Goal: Information Seeking & Learning: Learn about a topic

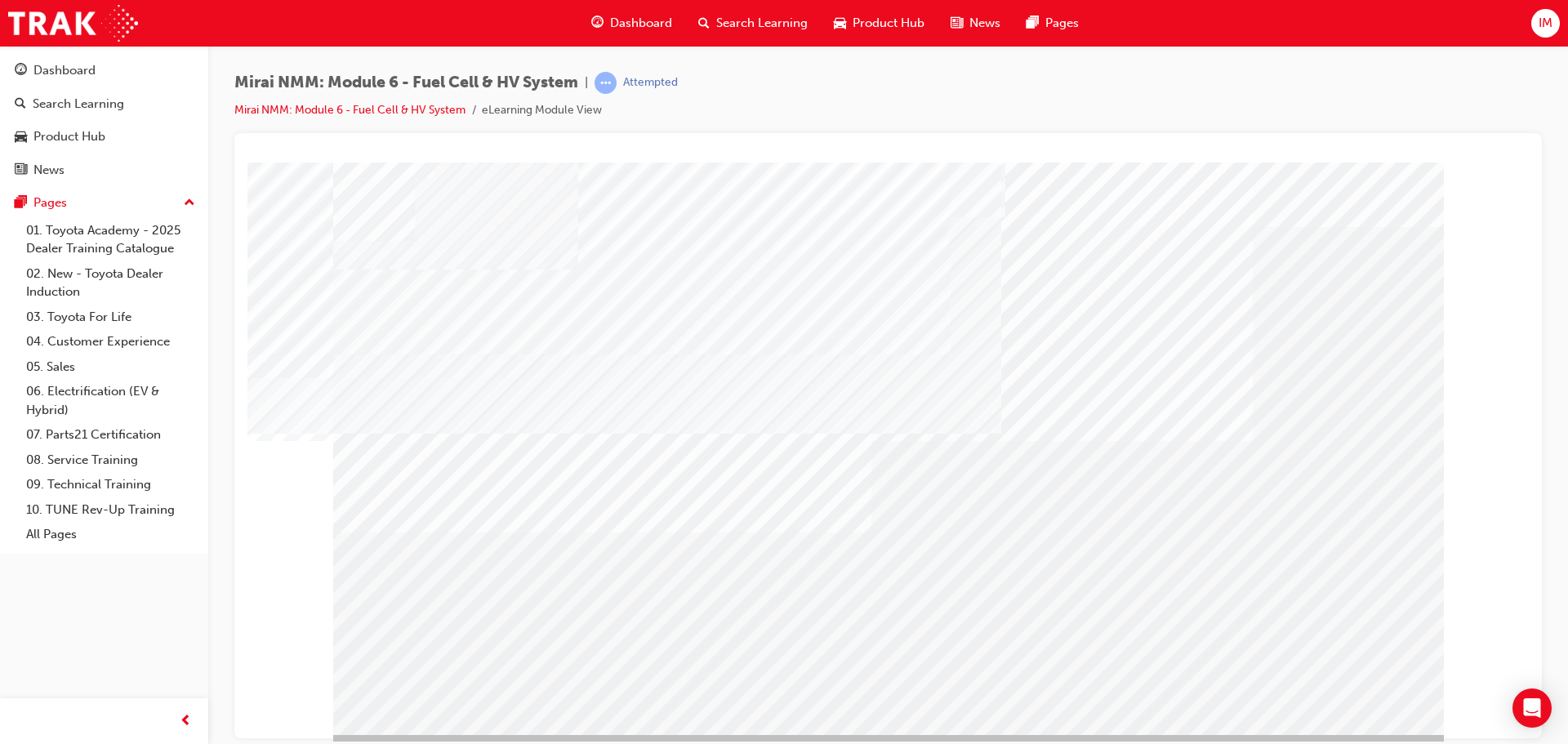
scroll to position [34, 0]
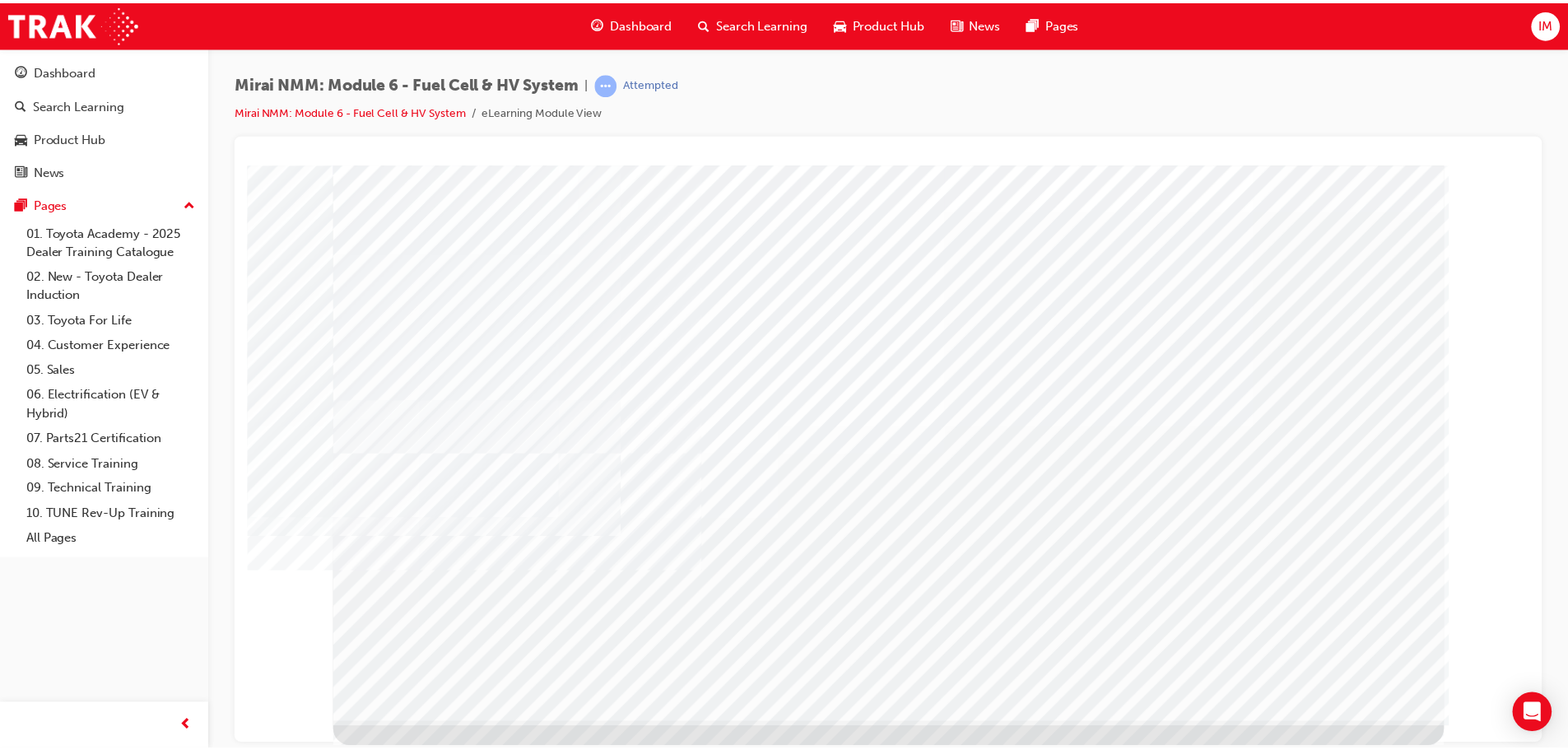
scroll to position [0, 0]
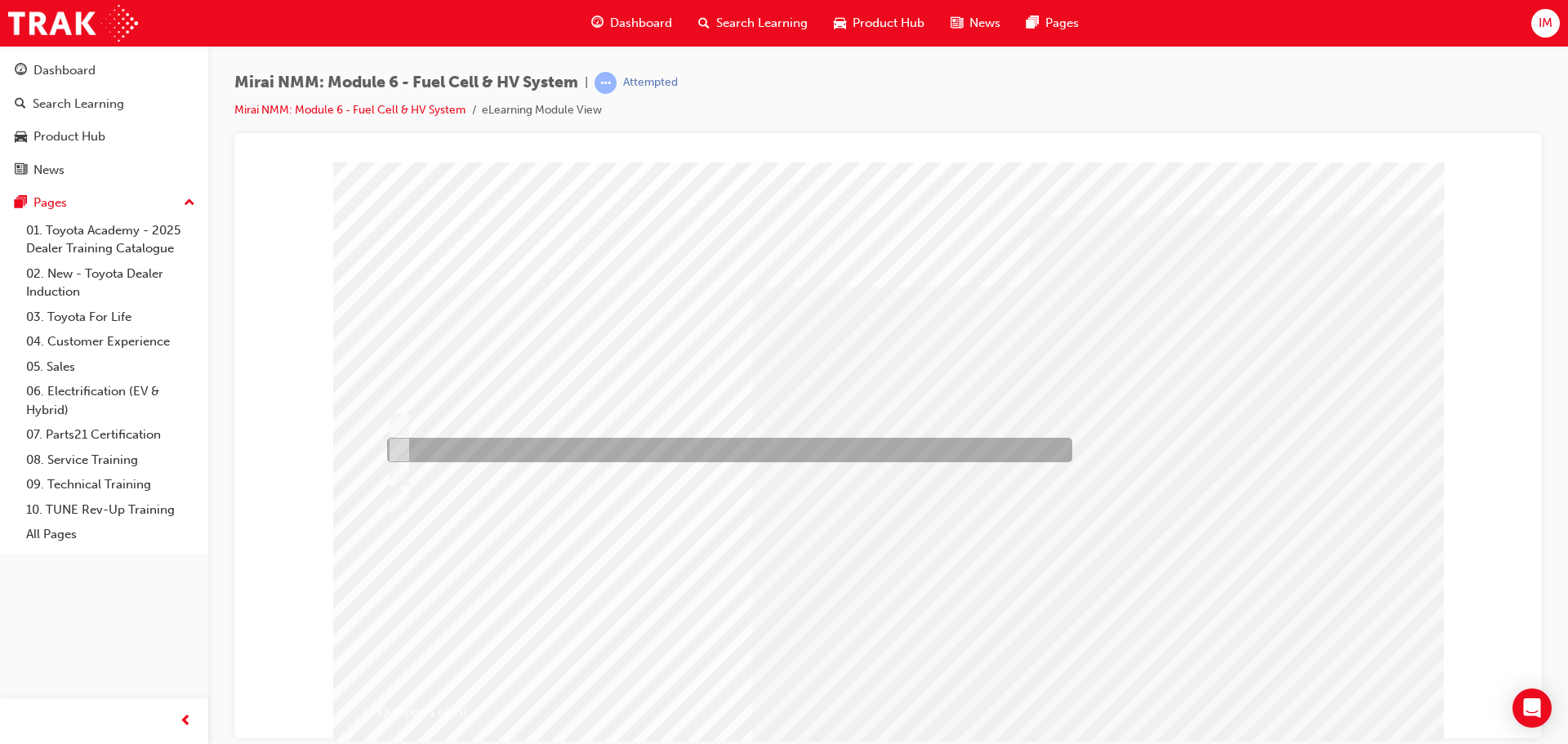
click at [598, 445] on div at bounding box center [725, 450] width 685 height 25
radio input "true"
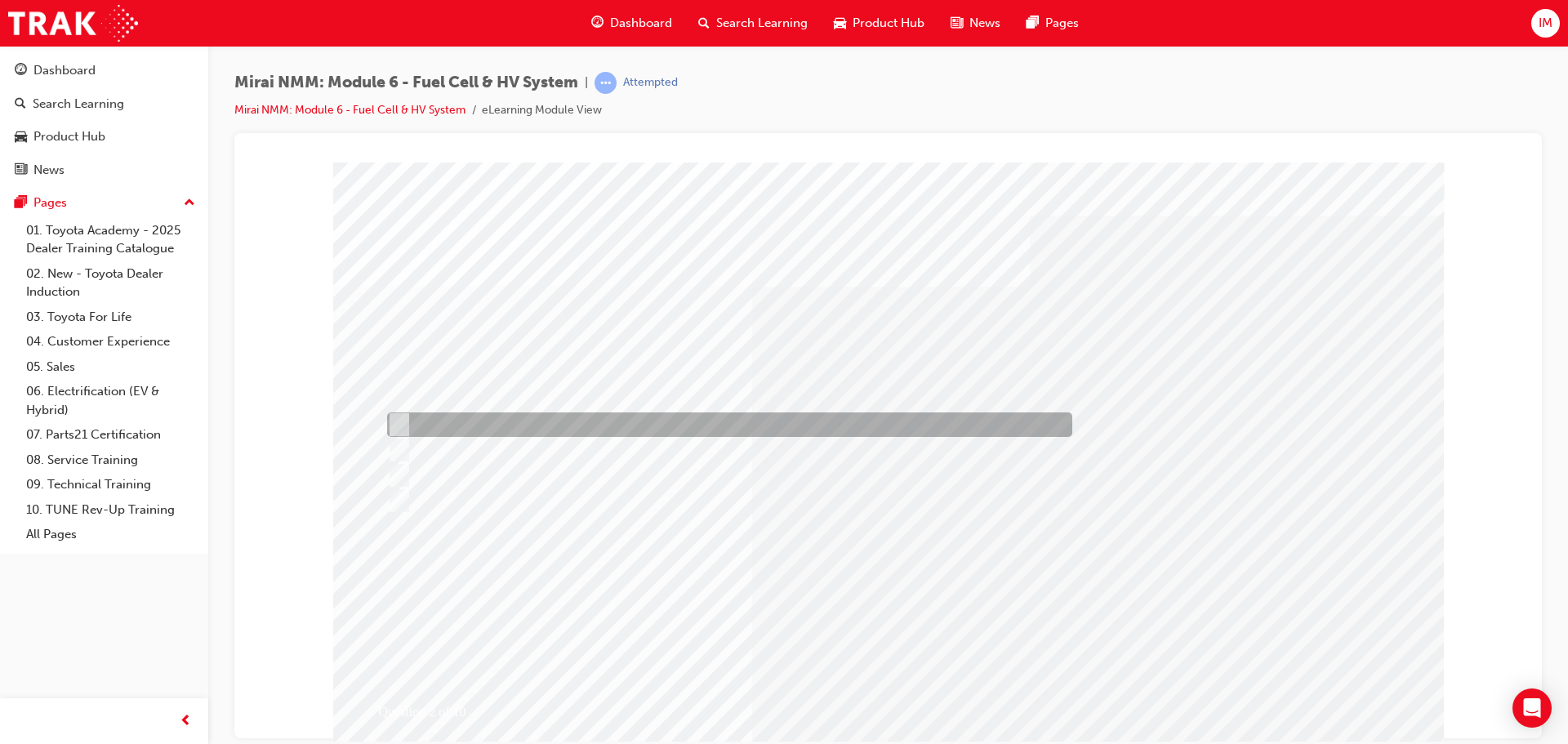
click at [517, 414] on div at bounding box center [725, 425] width 685 height 25
radio input "true"
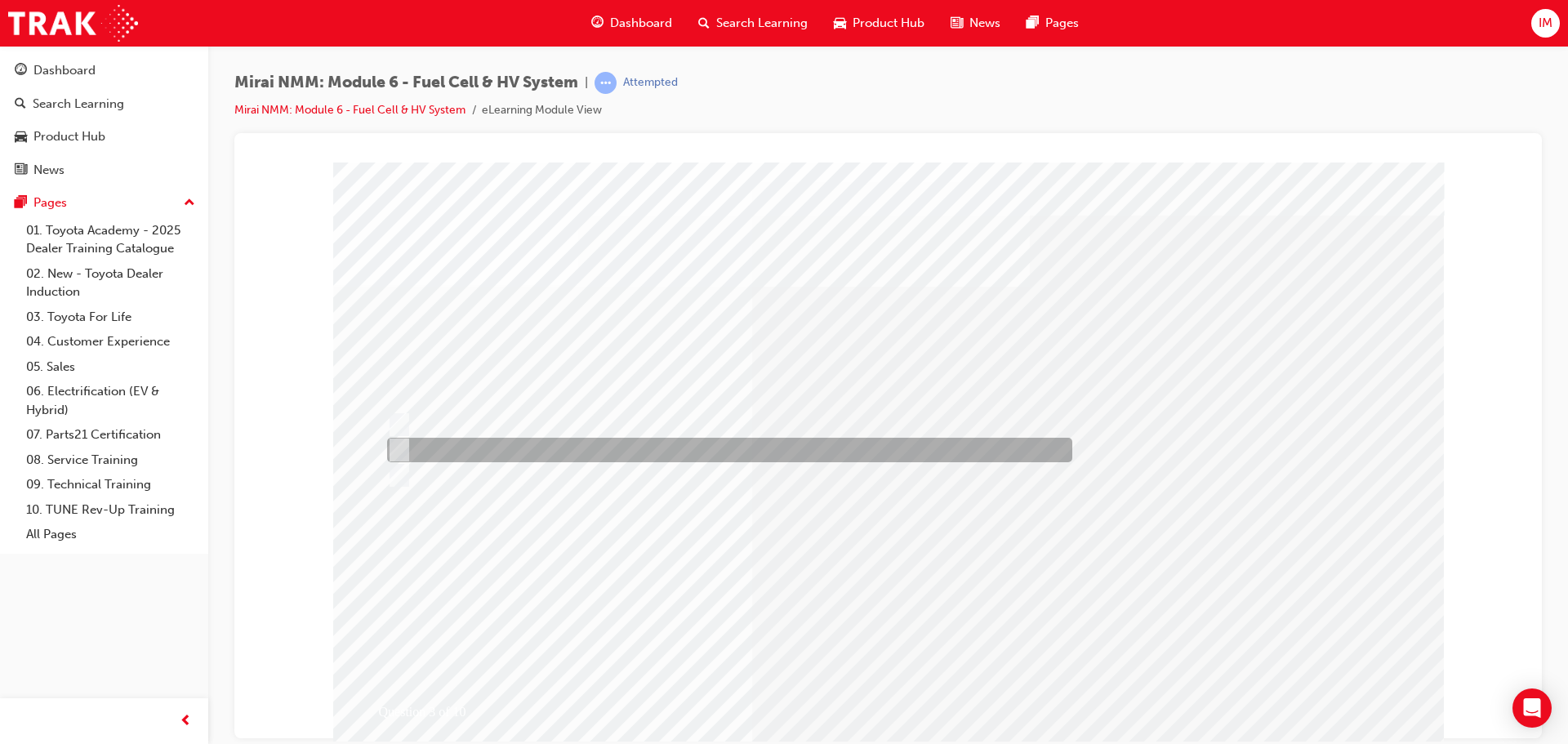
click at [569, 448] on div at bounding box center [725, 450] width 685 height 25
radio input "true"
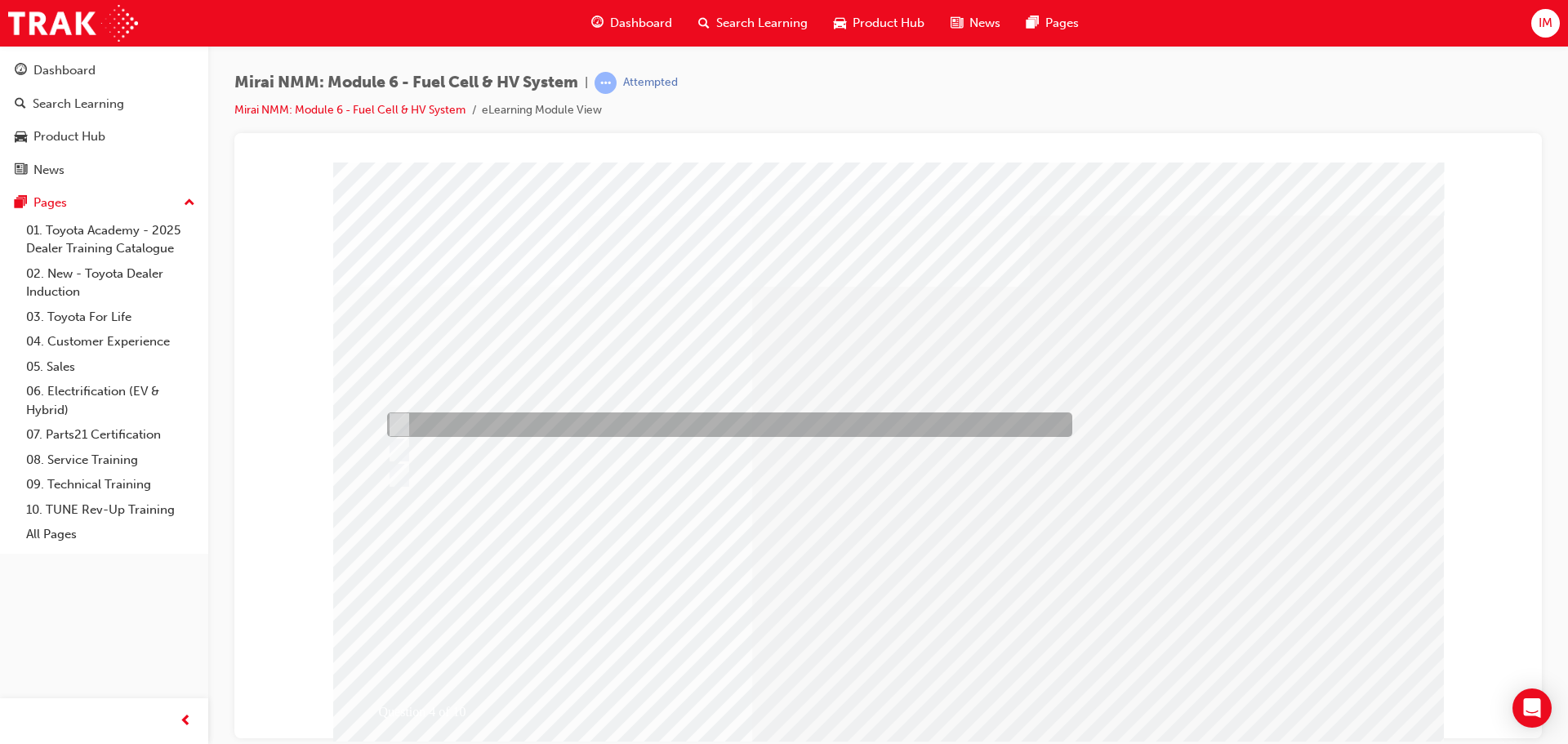
click at [589, 423] on div at bounding box center [725, 425] width 685 height 25
radio input "true"
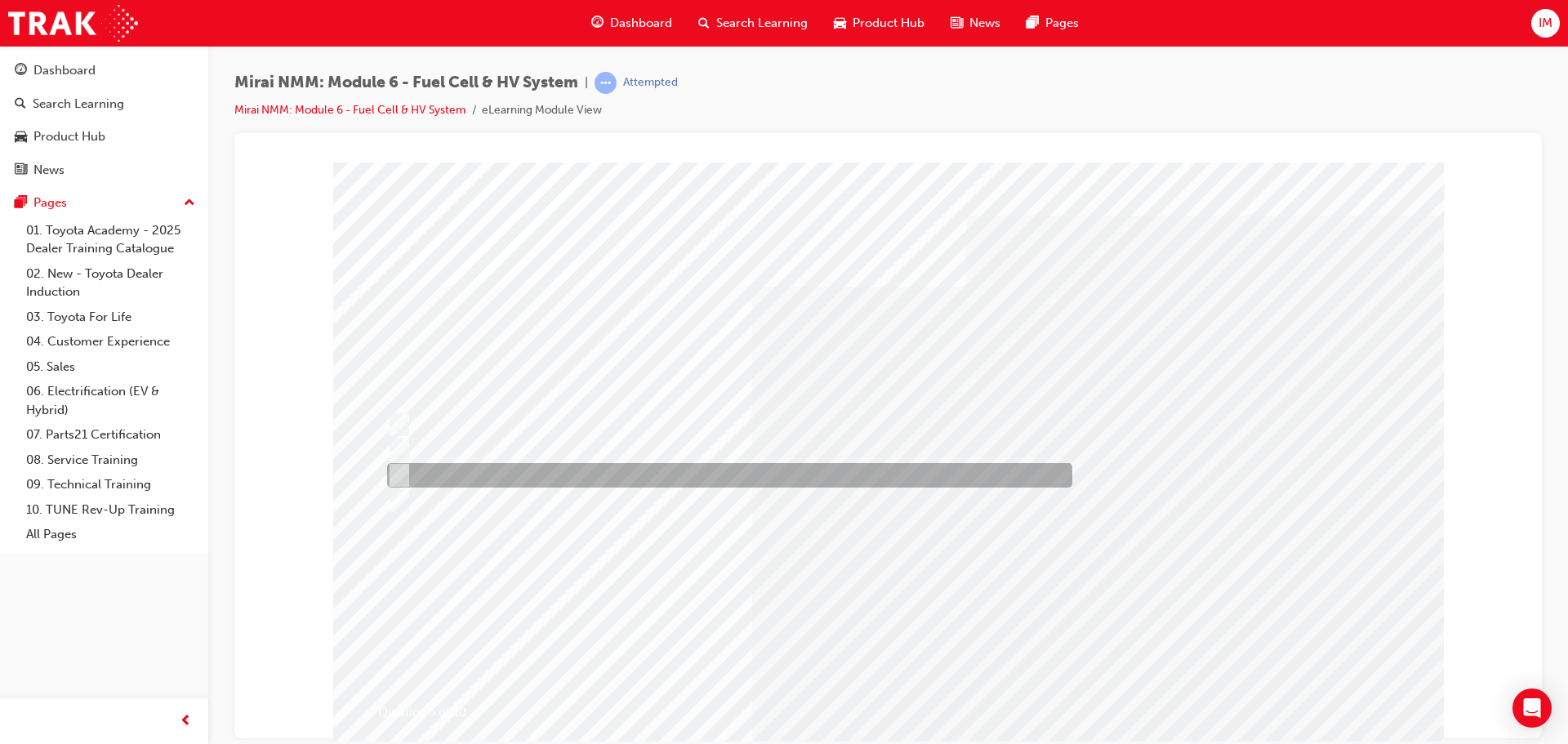
click at [838, 476] on div at bounding box center [725, 475] width 685 height 25
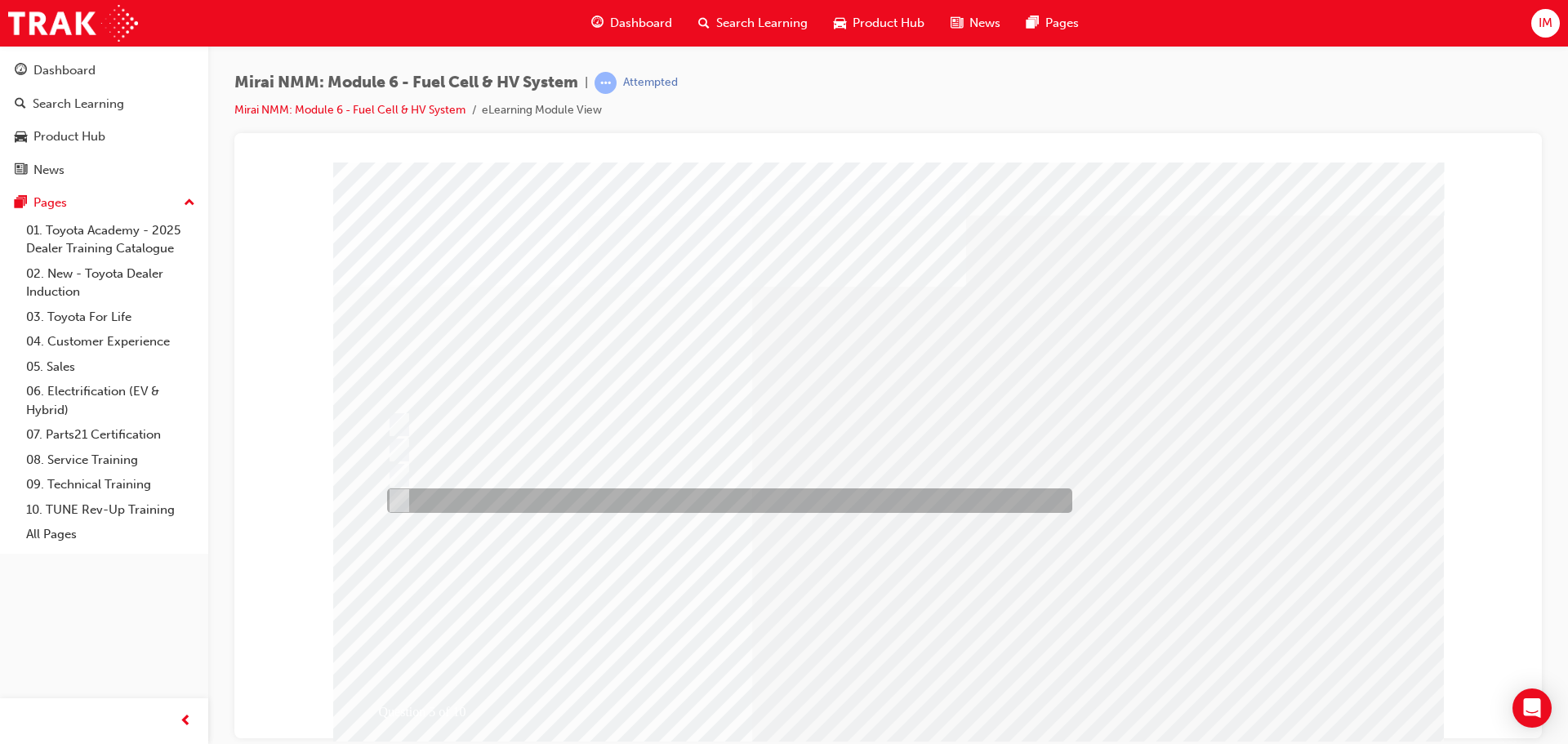
click at [811, 498] on div at bounding box center [725, 500] width 685 height 25
radio input "false"
radio input "true"
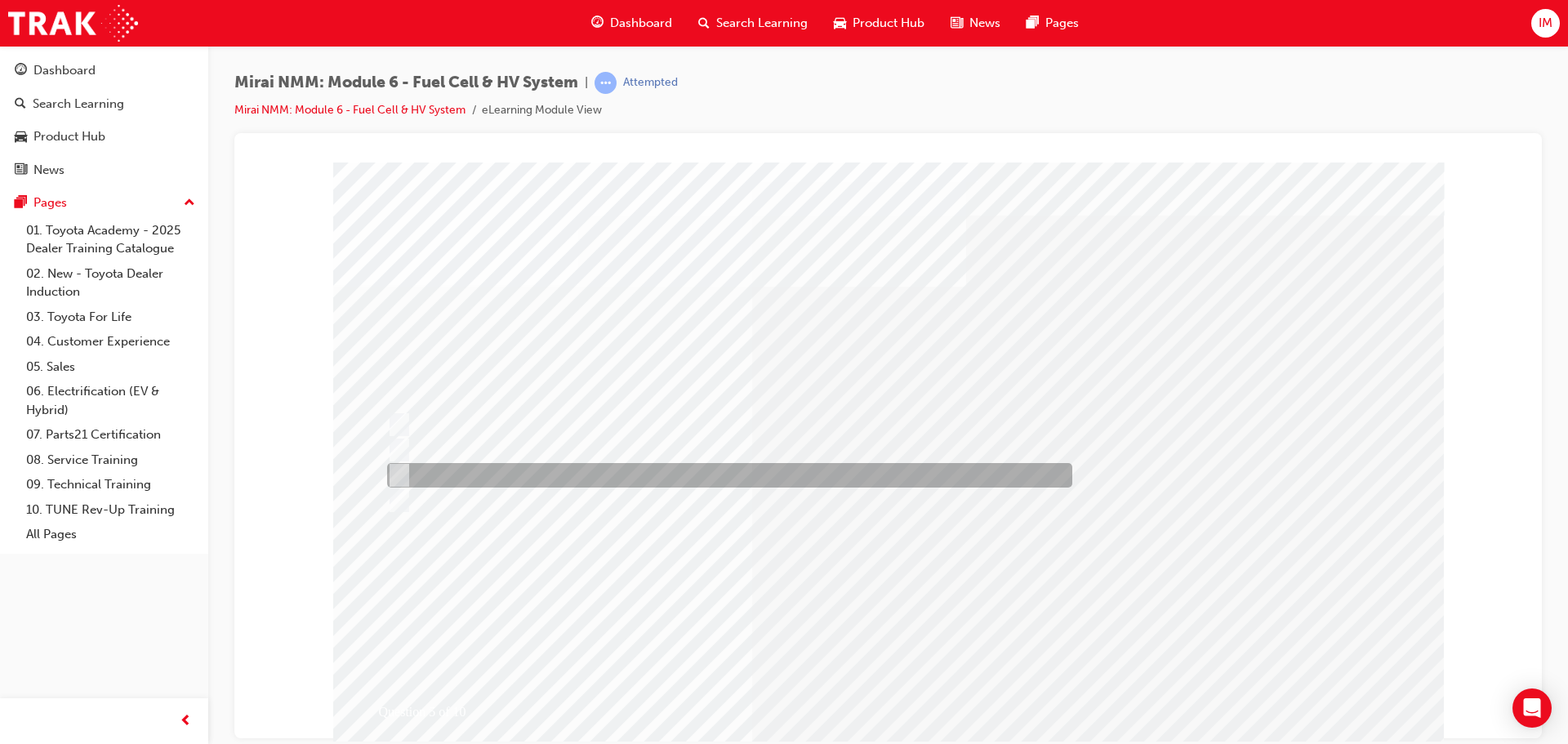
click at [821, 479] on div at bounding box center [725, 475] width 685 height 25
radio input "true"
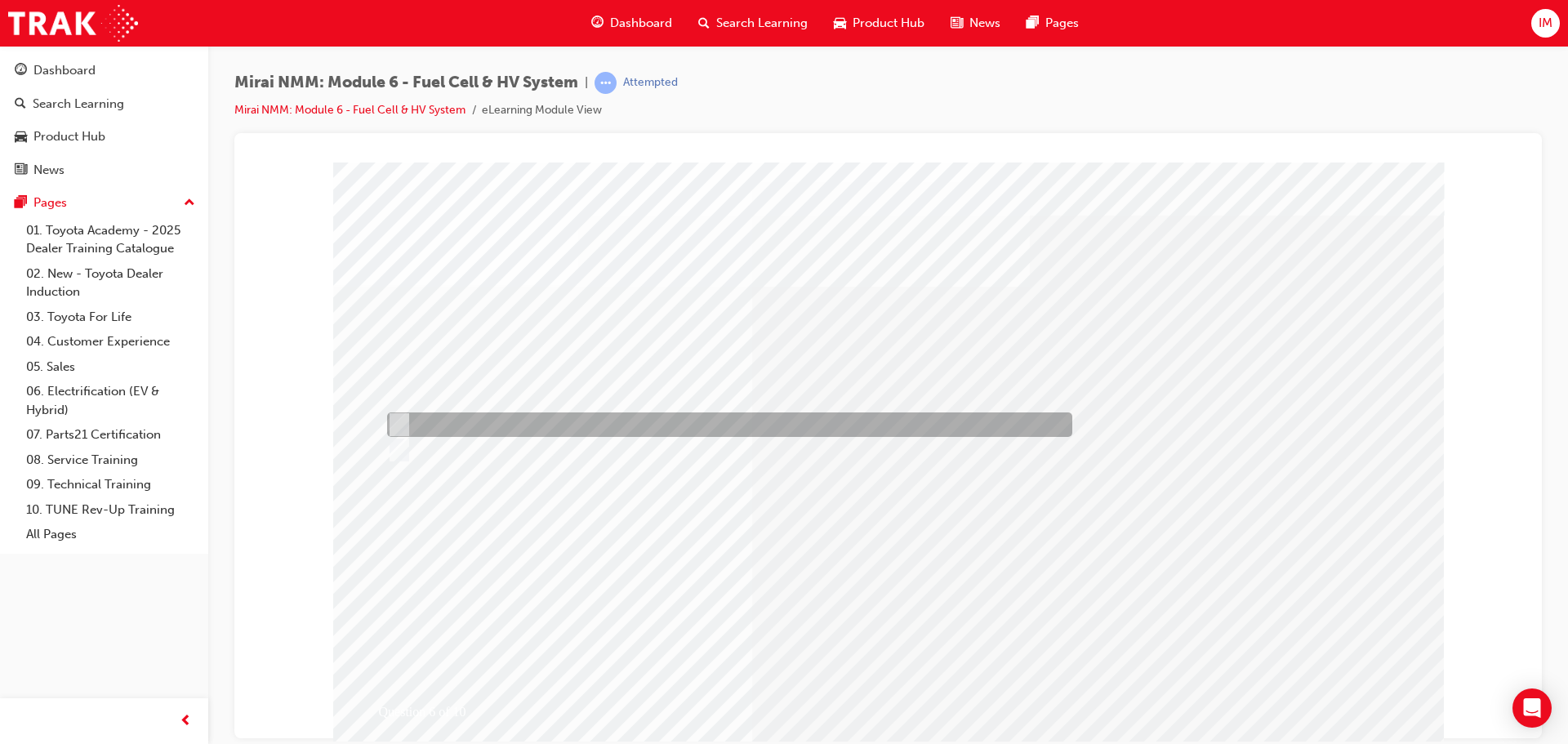
click at [465, 421] on div at bounding box center [725, 425] width 685 height 25
radio input "true"
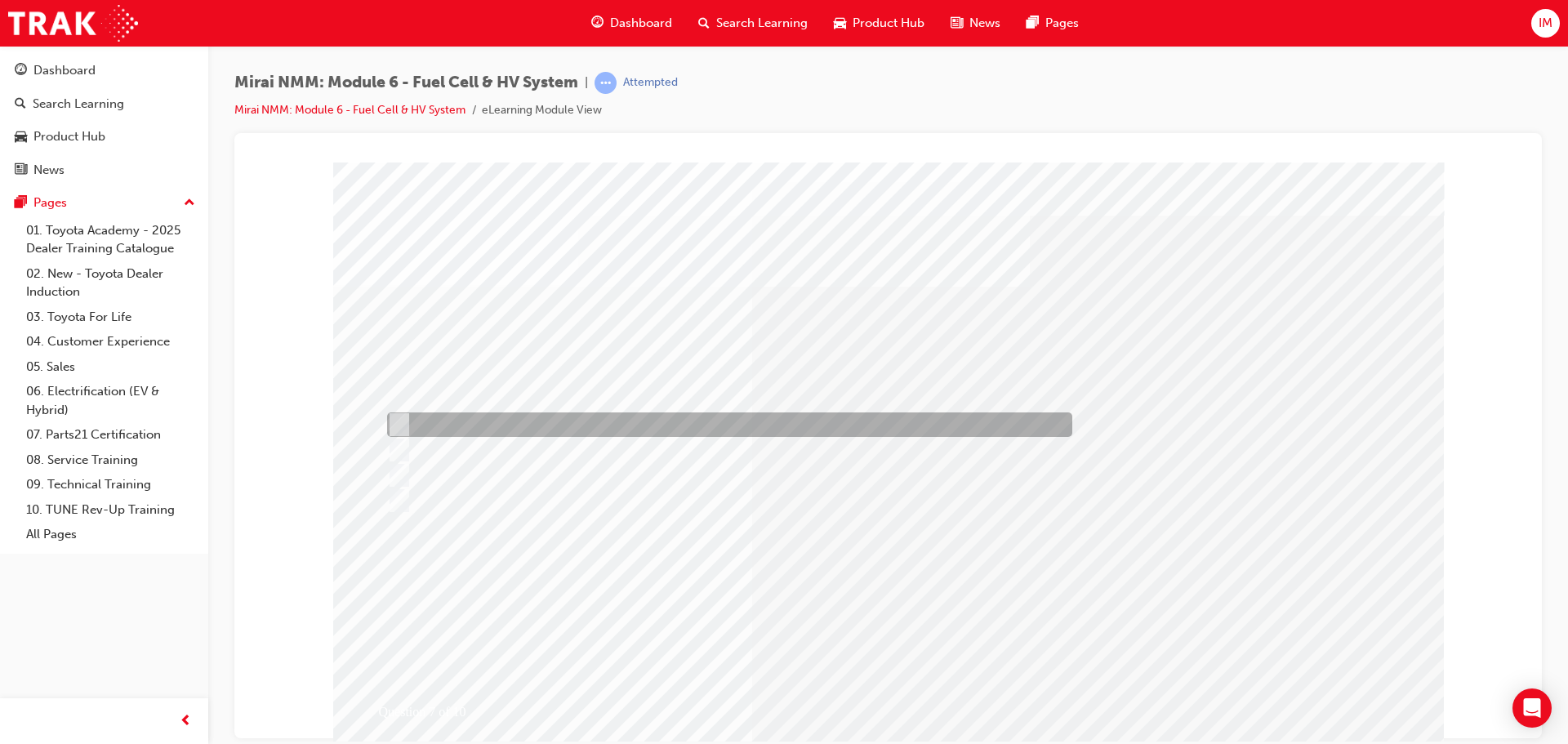
click at [555, 426] on div at bounding box center [725, 425] width 685 height 25
radio input "true"
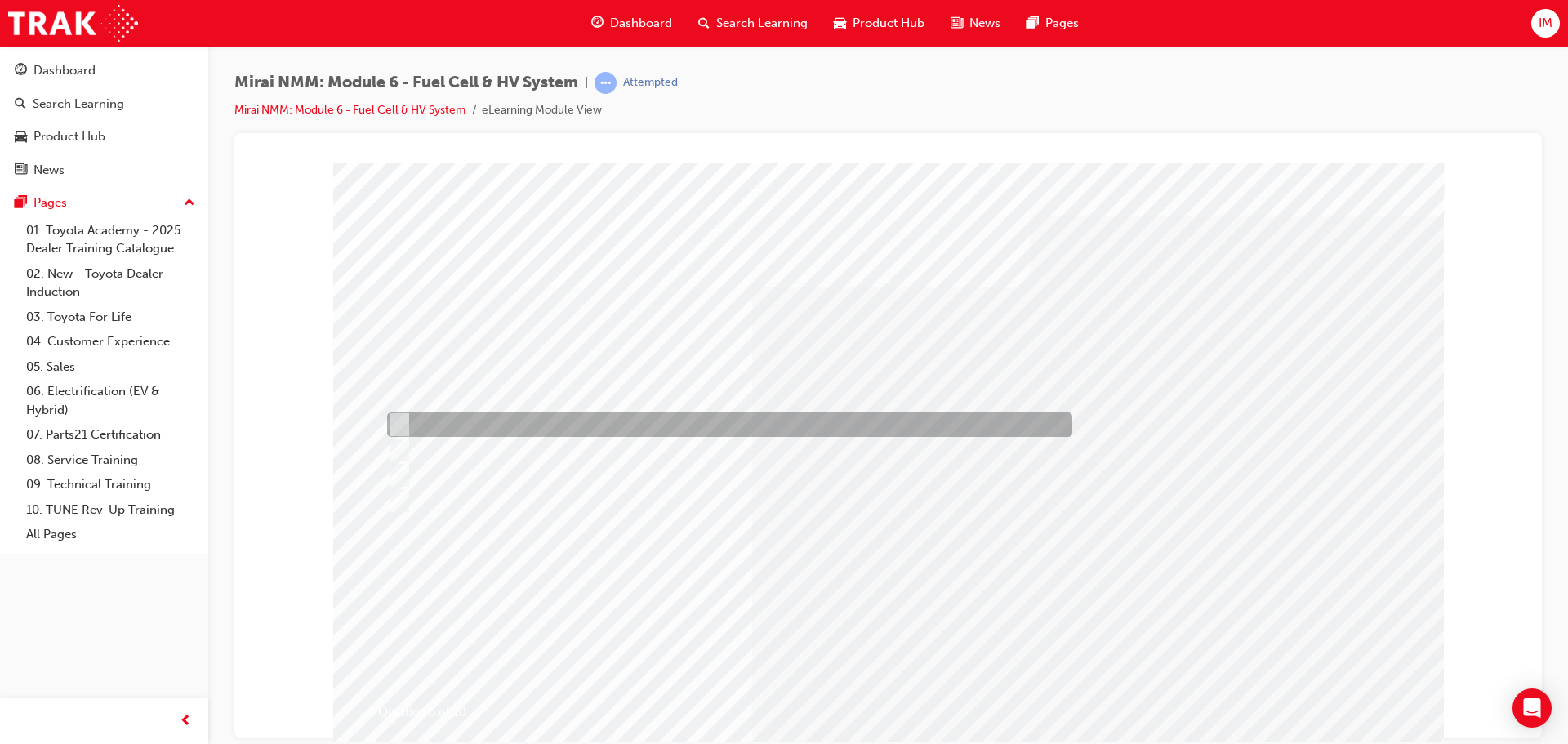
click at [640, 420] on div at bounding box center [725, 425] width 685 height 25
radio input "true"
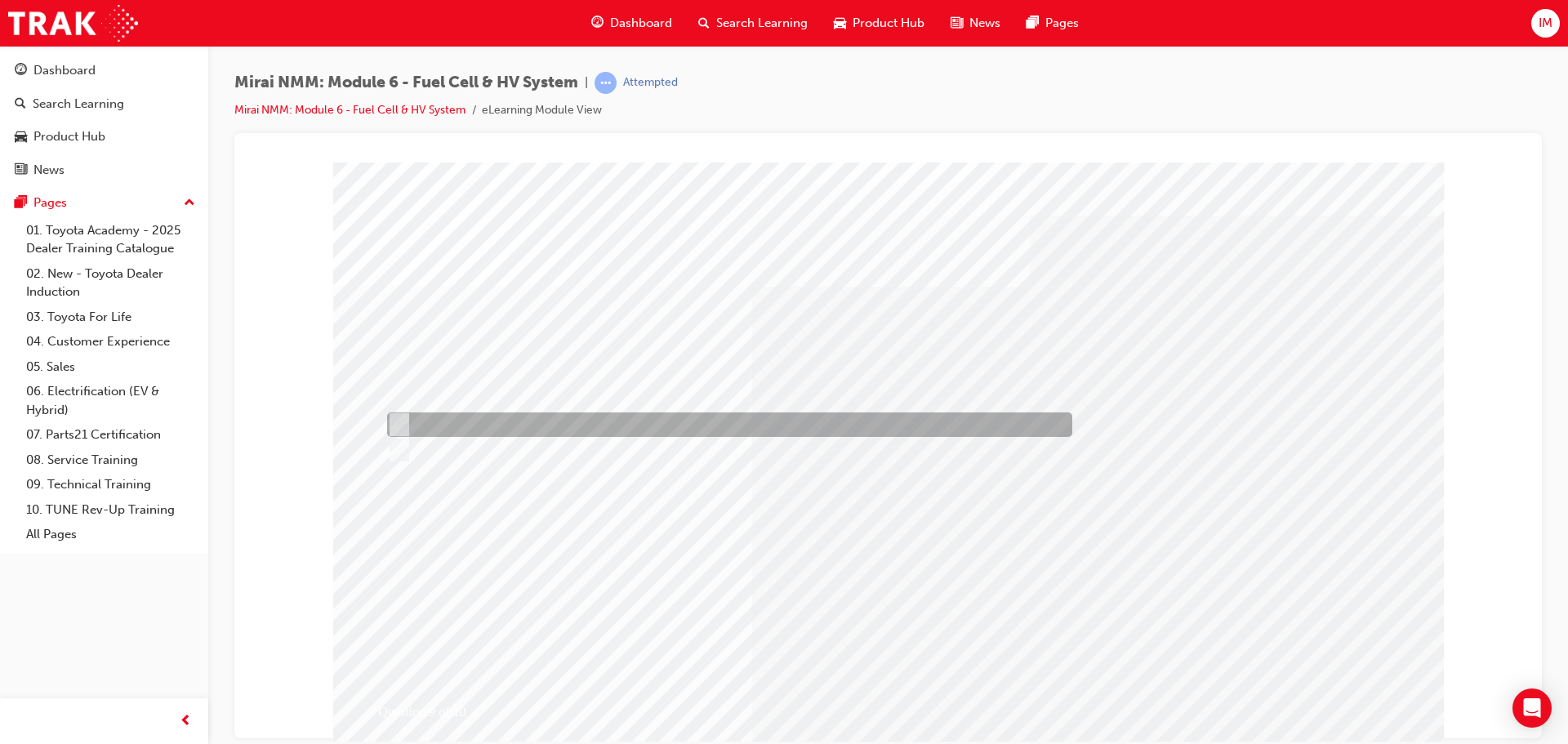
click at [504, 425] on div at bounding box center [725, 425] width 685 height 25
radio input "true"
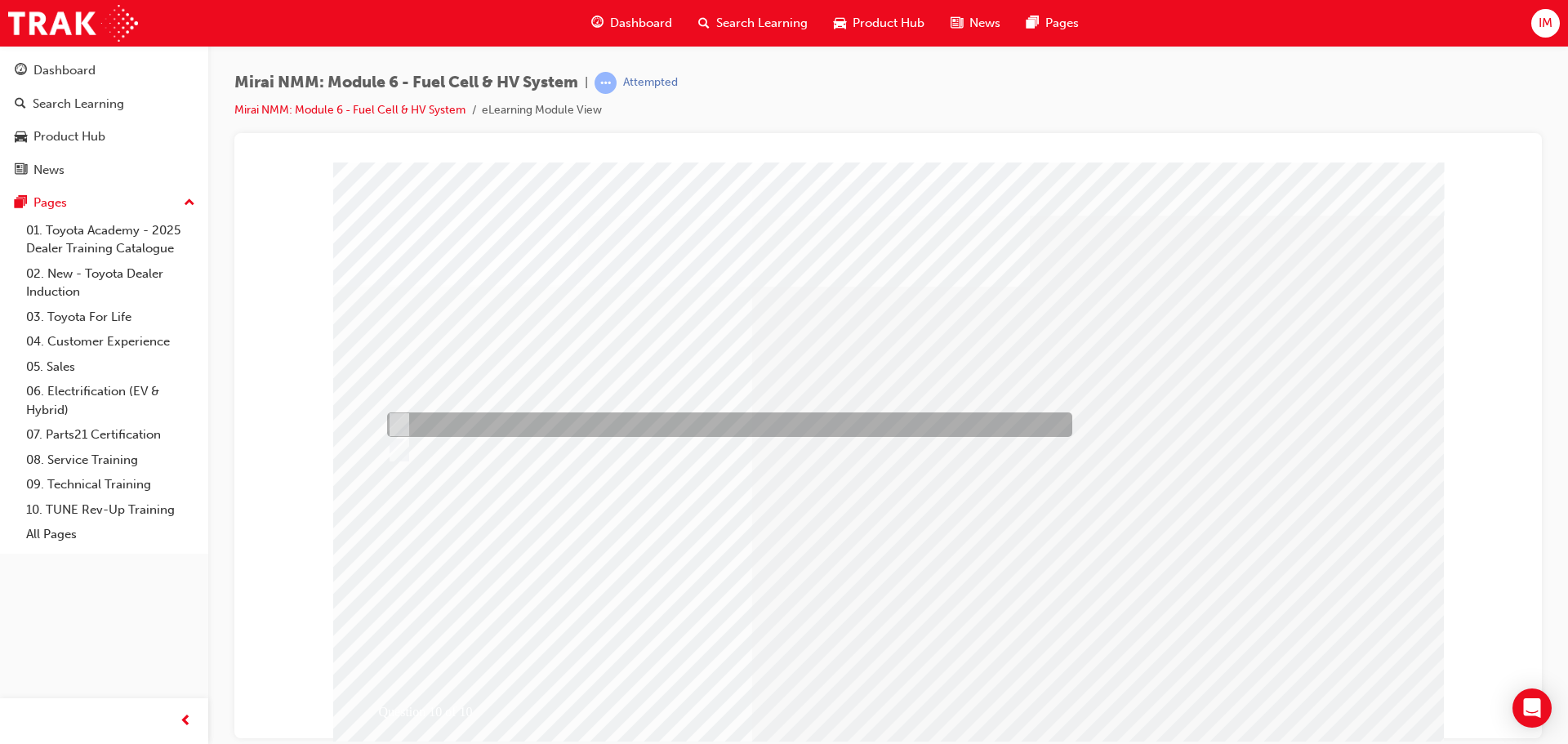
click at [470, 425] on div at bounding box center [725, 425] width 685 height 25
radio input "true"
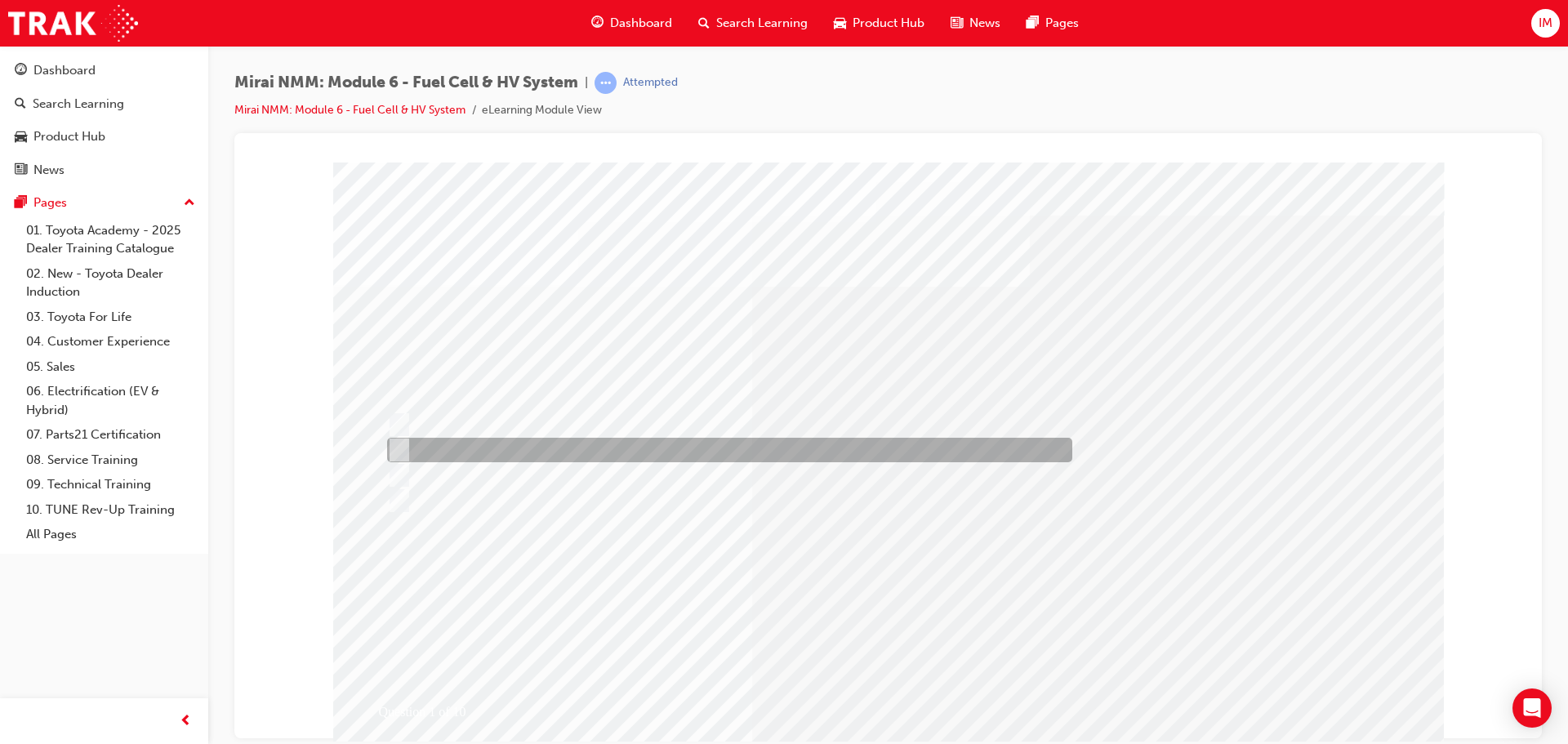
click at [508, 448] on div at bounding box center [725, 450] width 685 height 25
radio input "true"
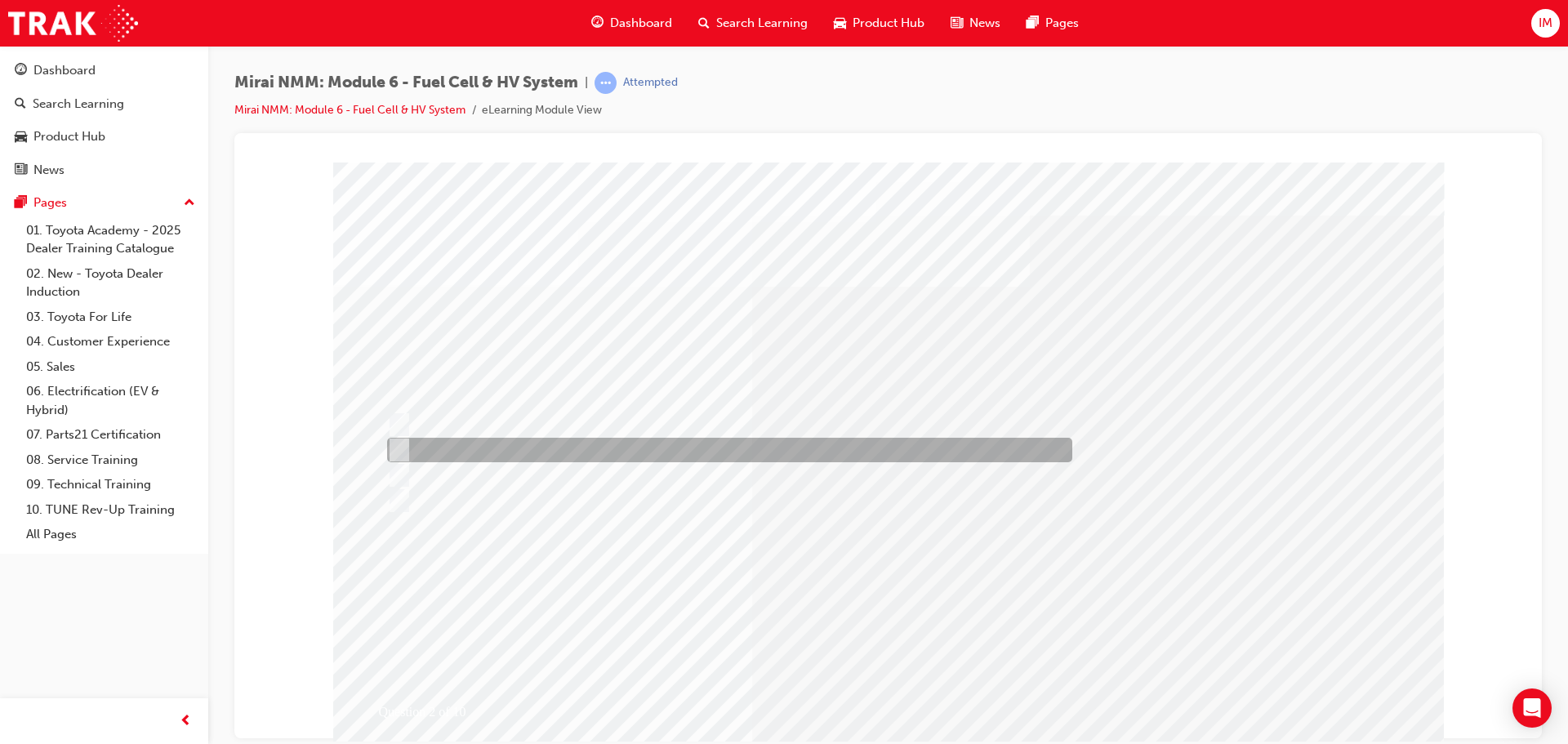
click at [521, 455] on div at bounding box center [725, 450] width 685 height 25
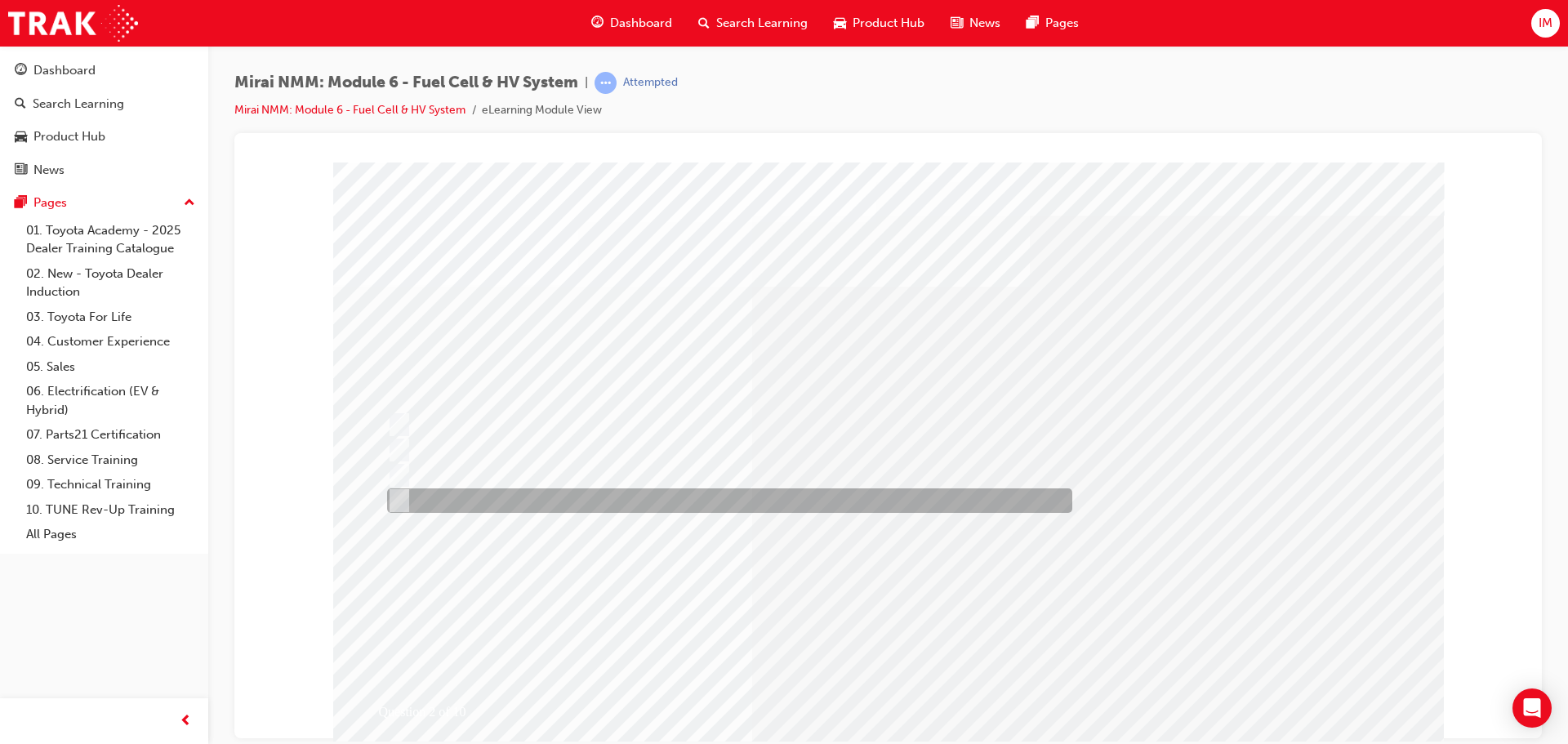
drag, startPoint x: 470, startPoint y: 493, endPoint x: 509, endPoint y: 494, distance: 39.0
click at [472, 489] on div at bounding box center [725, 500] width 685 height 25
radio input "false"
radio input "true"
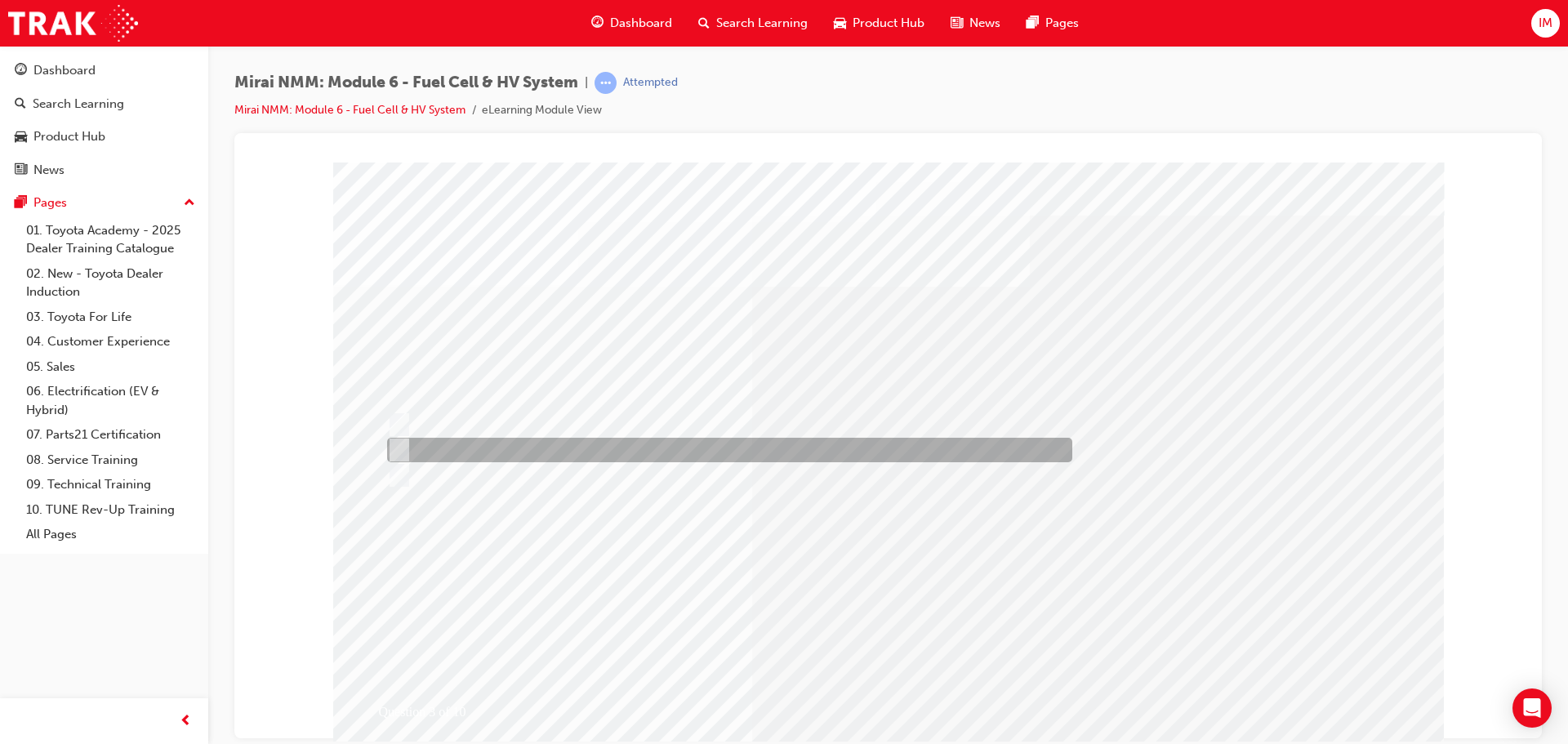
click at [555, 448] on div at bounding box center [725, 450] width 685 height 25
radio input "true"
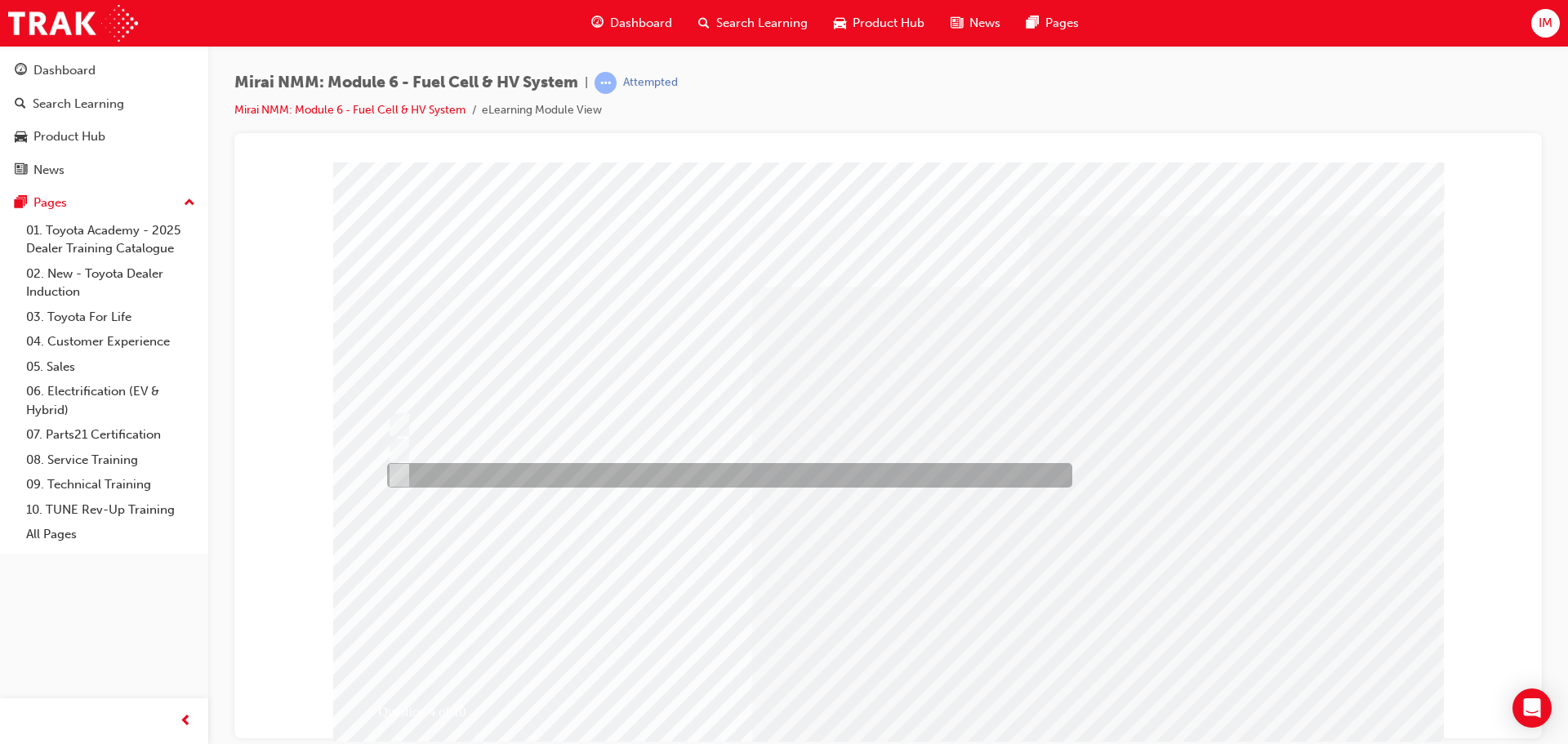
click at [646, 471] on div at bounding box center [725, 475] width 685 height 25
radio input "true"
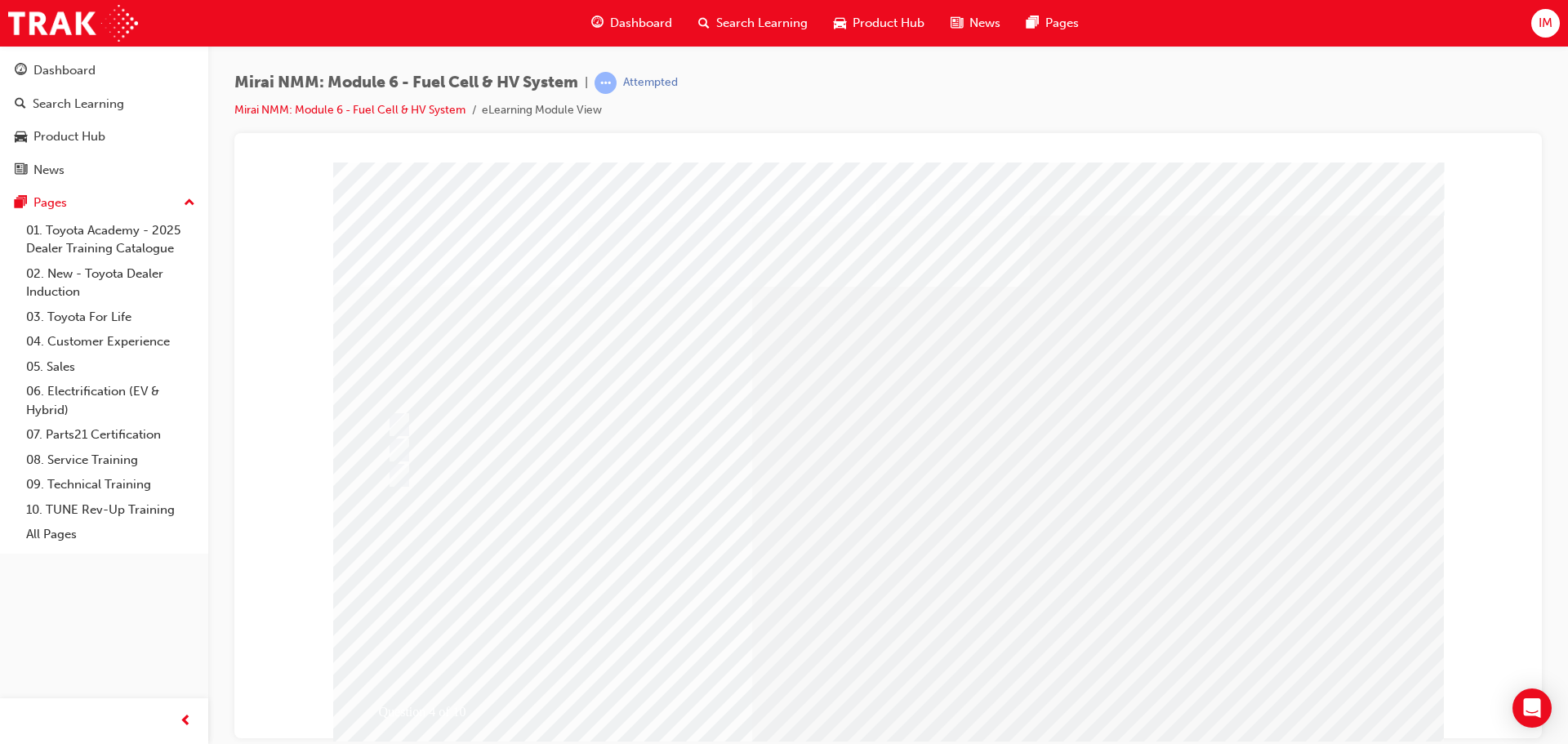
drag, startPoint x: 828, startPoint y: 648, endPoint x: 859, endPoint y: 648, distance: 31.0
click at [842, 649] on div "Question 4 of 10" at bounding box center [888, 455] width 1110 height 588
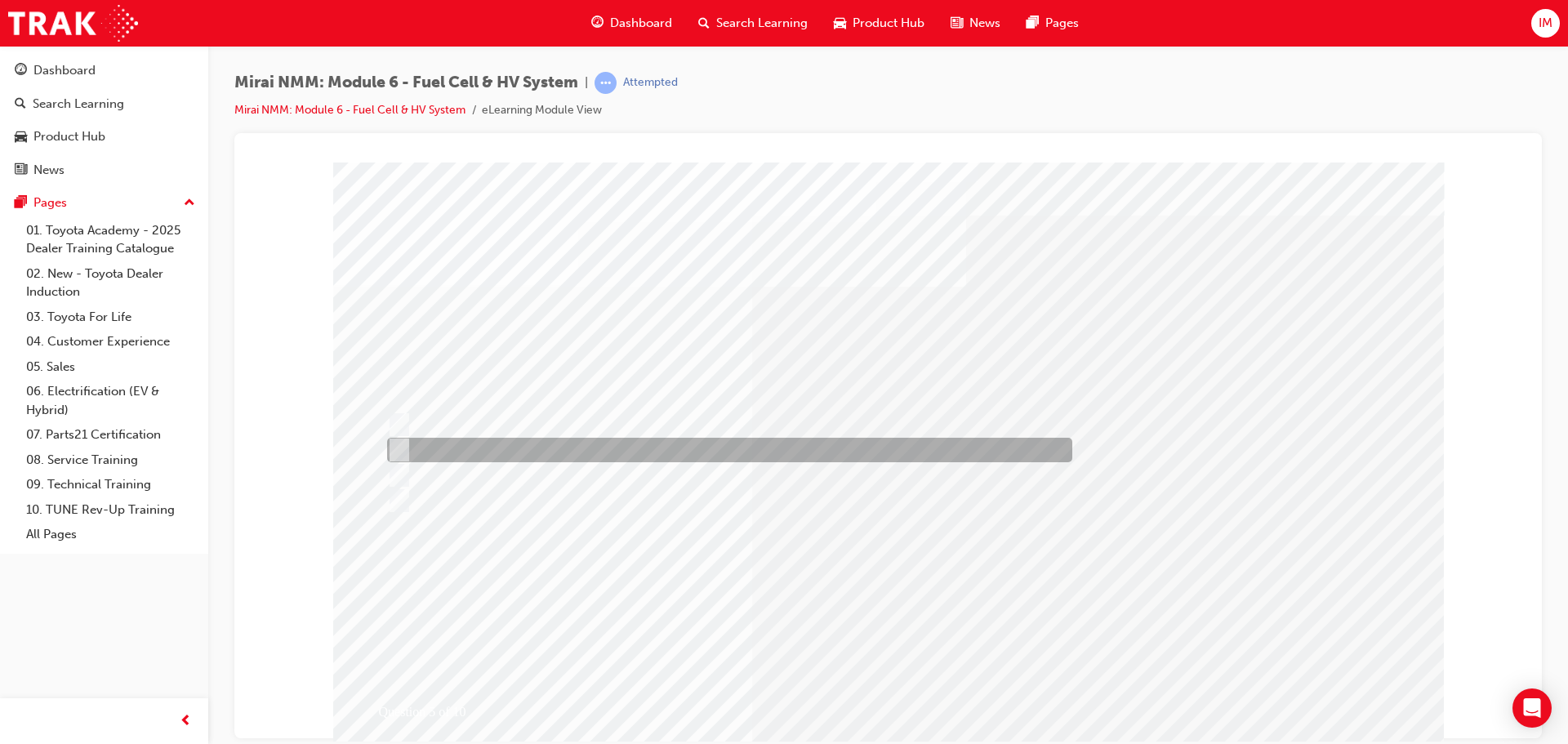
click at [720, 450] on div at bounding box center [725, 450] width 685 height 25
radio input "true"
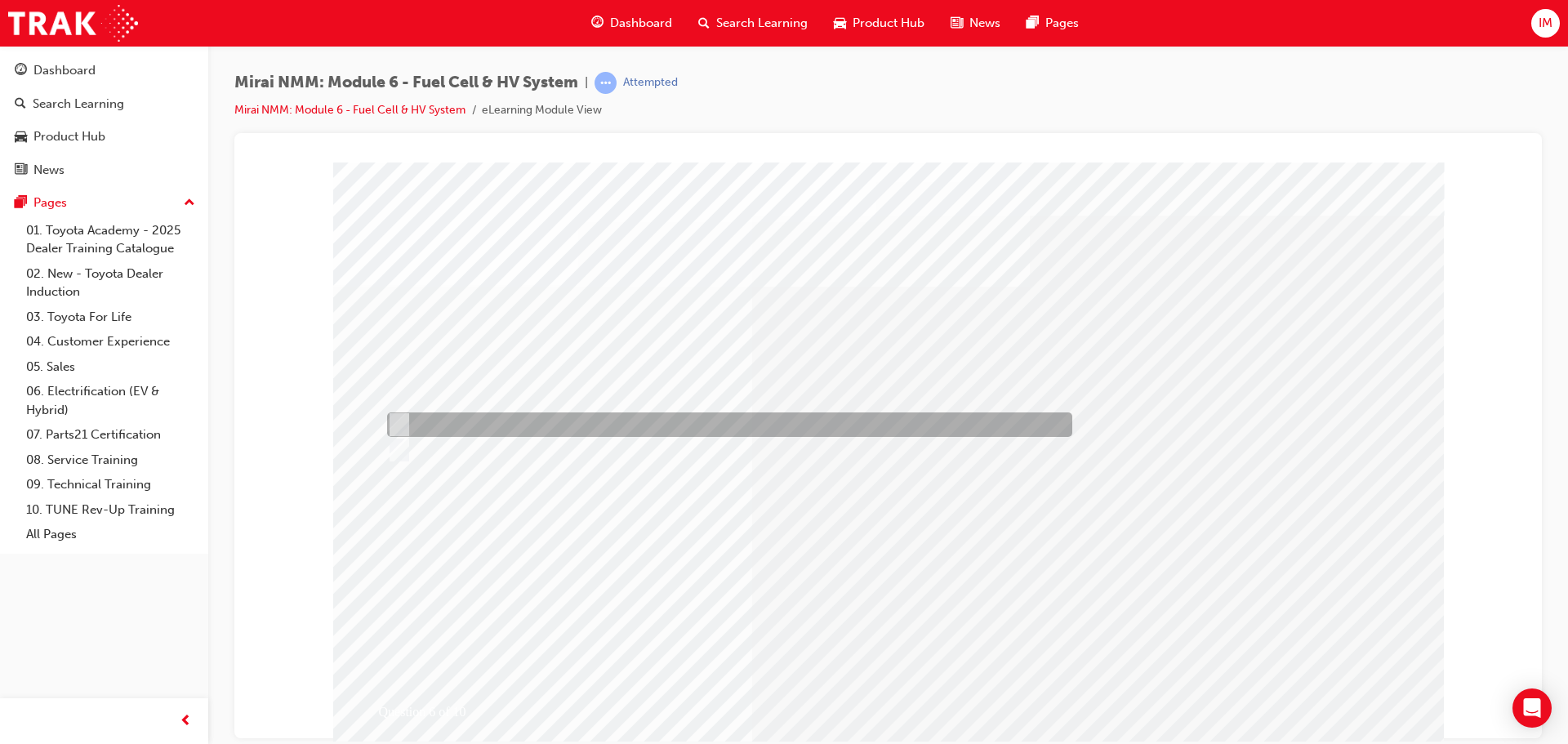
click at [480, 426] on div at bounding box center [725, 425] width 685 height 25
radio input "true"
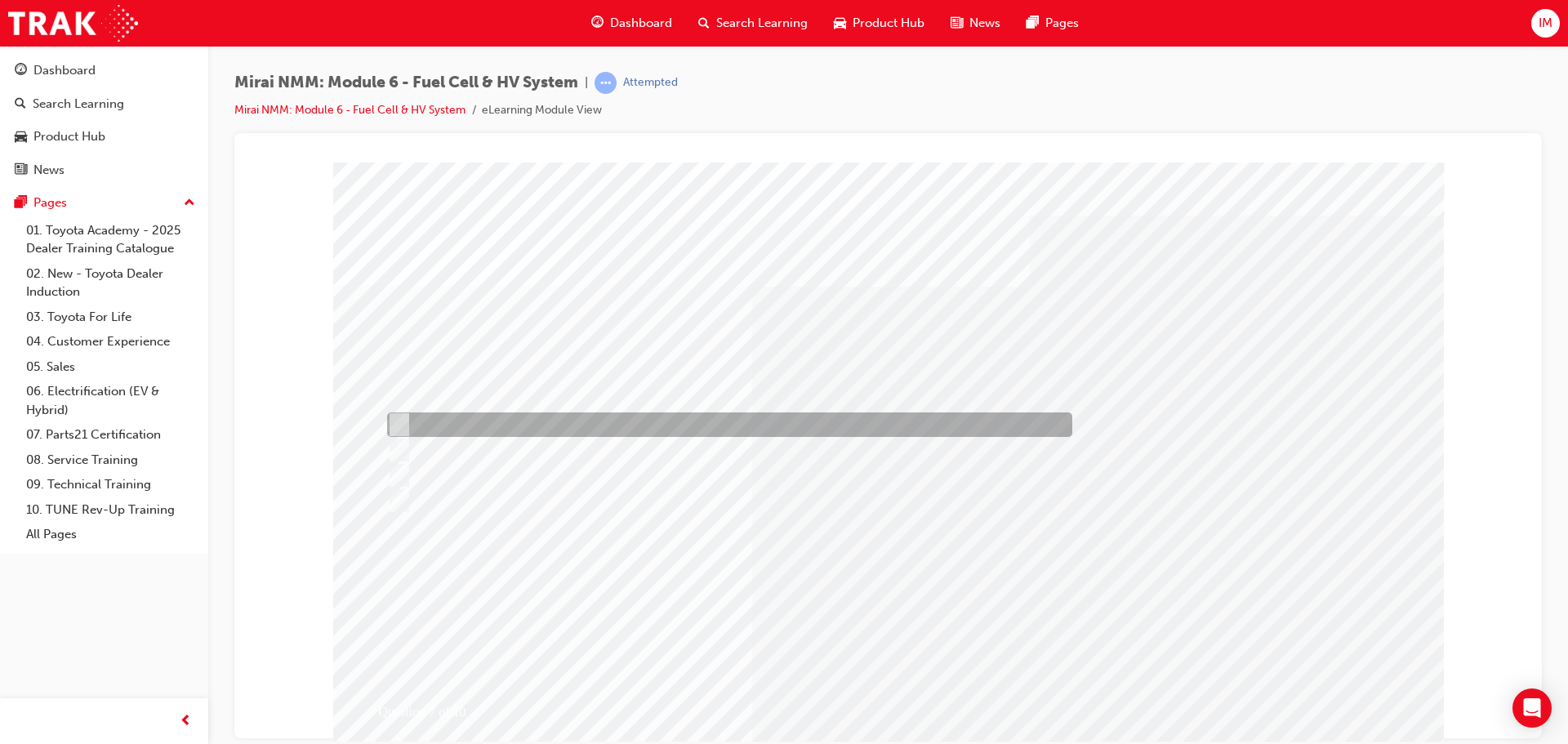
click at [576, 431] on div at bounding box center [725, 425] width 685 height 25
radio input "true"
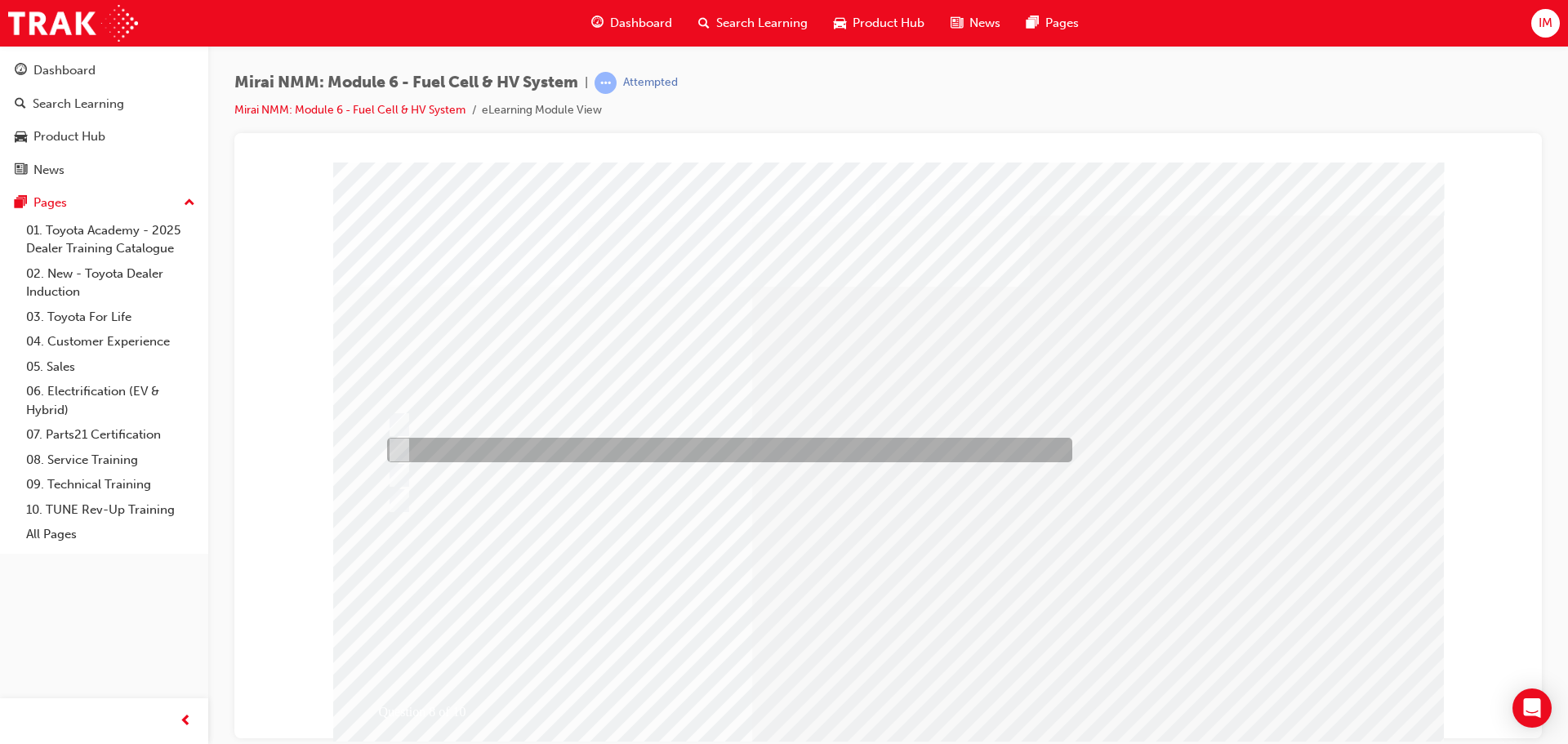
click at [513, 454] on div at bounding box center [725, 450] width 685 height 25
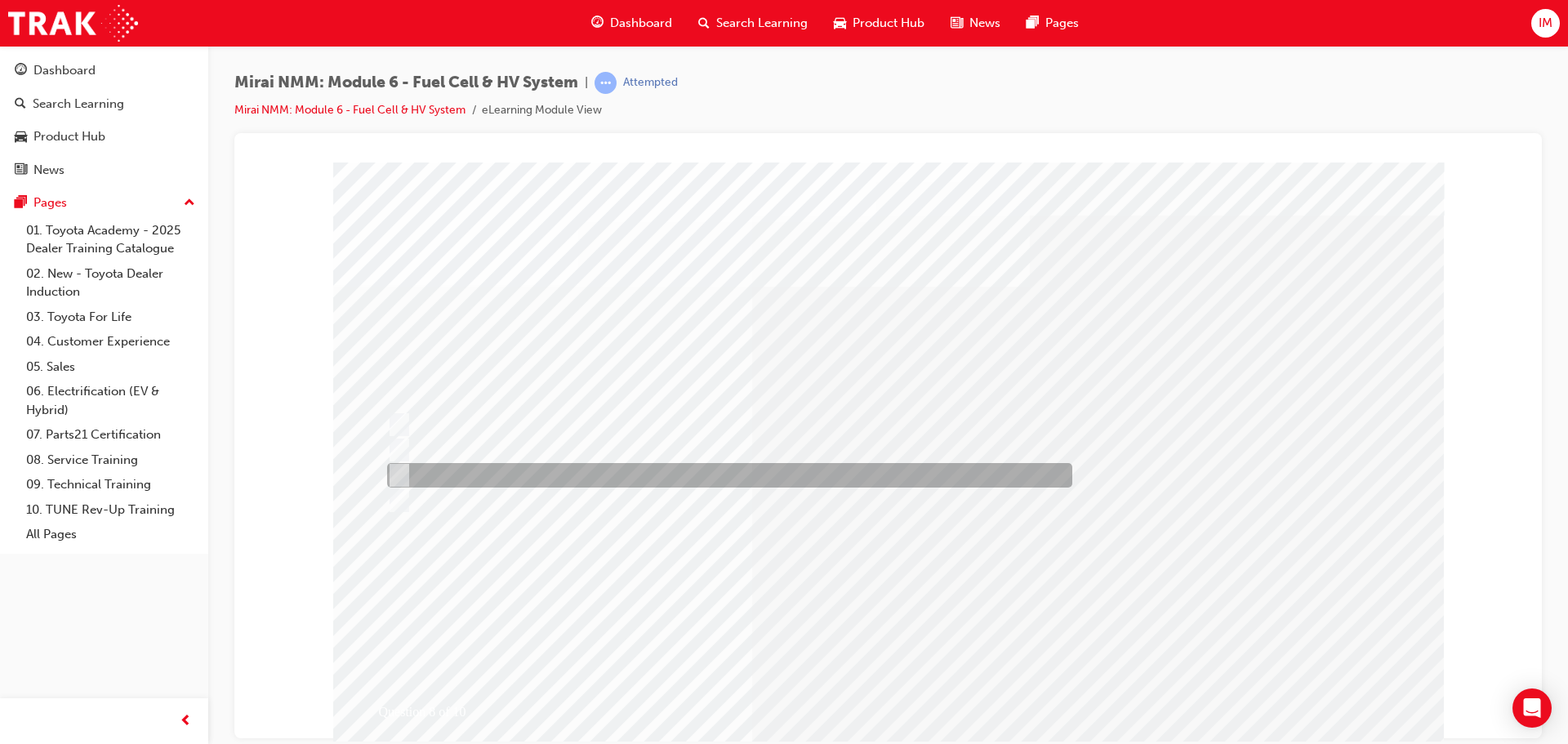
click at [522, 476] on div at bounding box center [725, 475] width 685 height 25
radio input "false"
radio input "true"
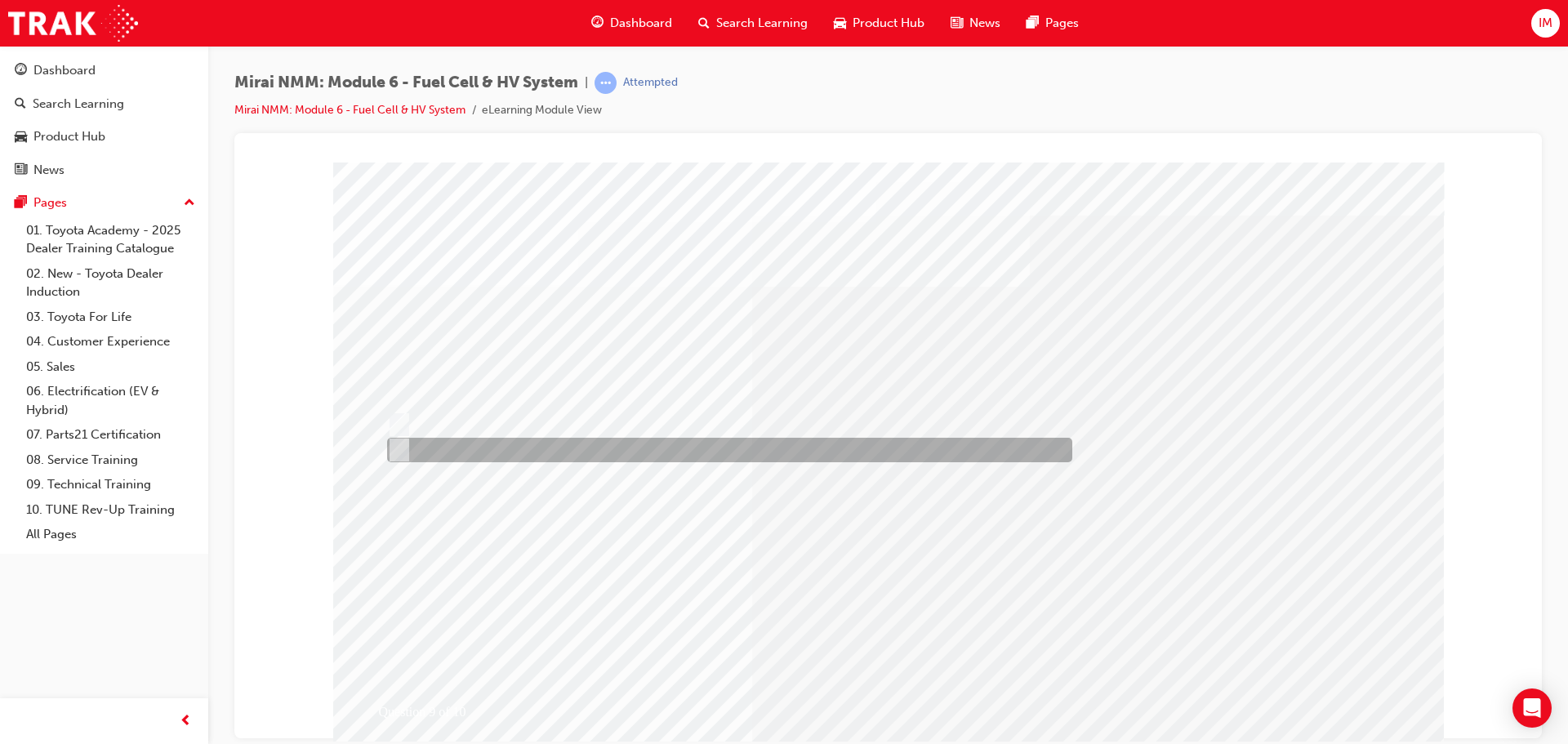
click at [531, 431] on div at bounding box center [725, 425] width 685 height 25
radio input "true"
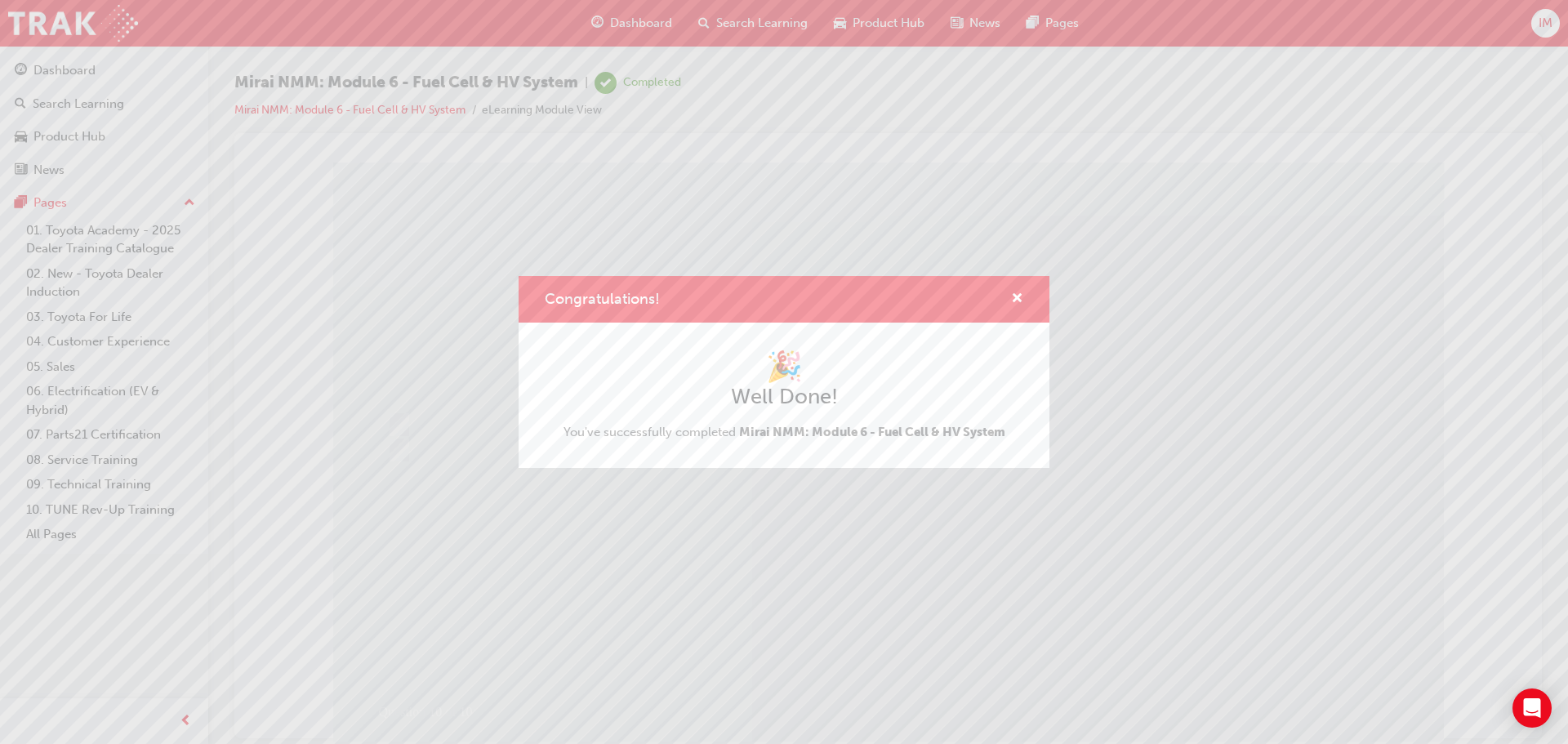
click at [494, 427] on div "Congratulations! 🎉 Well Done! You've successfully completed Mirai NMM: Module 6…" at bounding box center [784, 372] width 1568 height 744
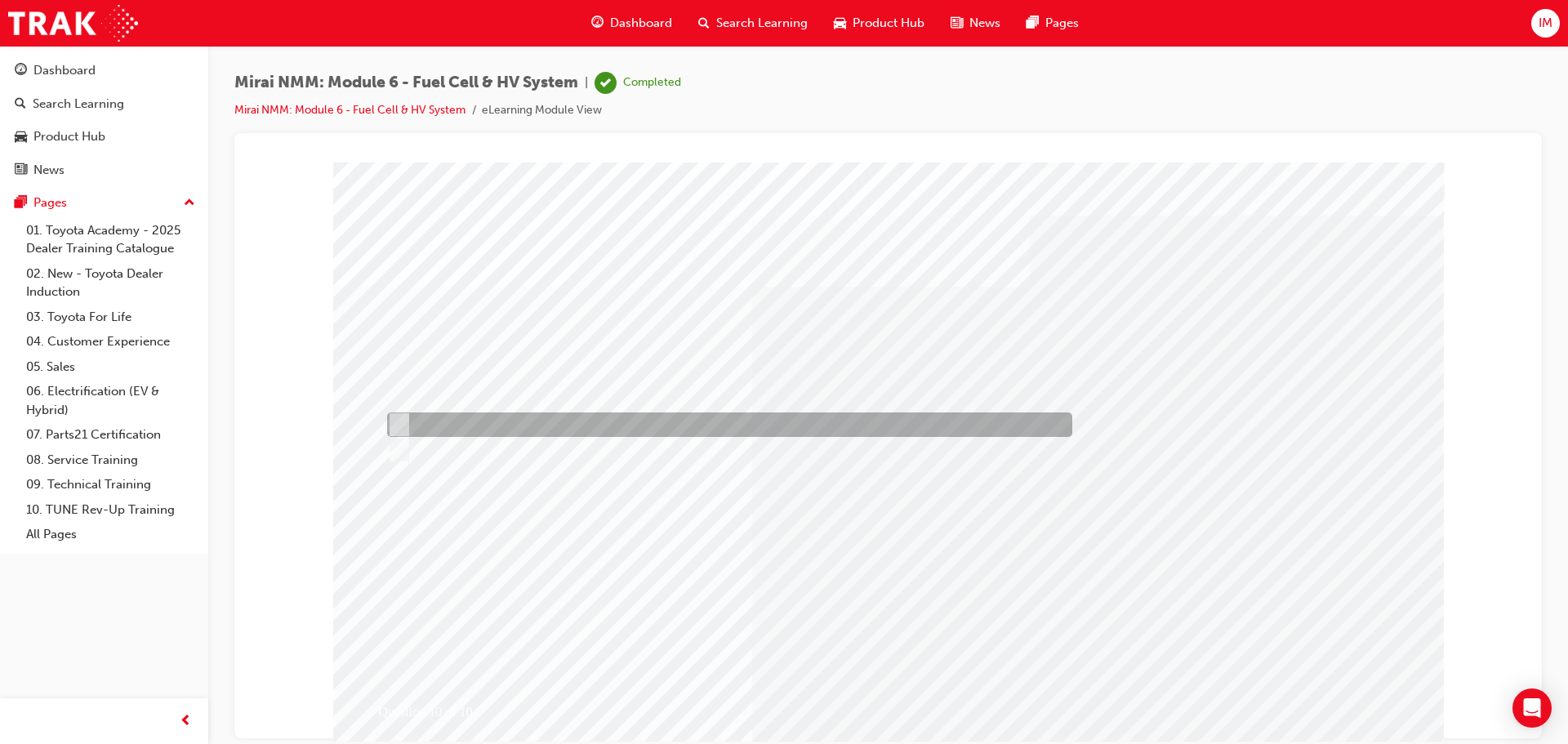
click at [494, 426] on div at bounding box center [725, 425] width 685 height 25
radio input "true"
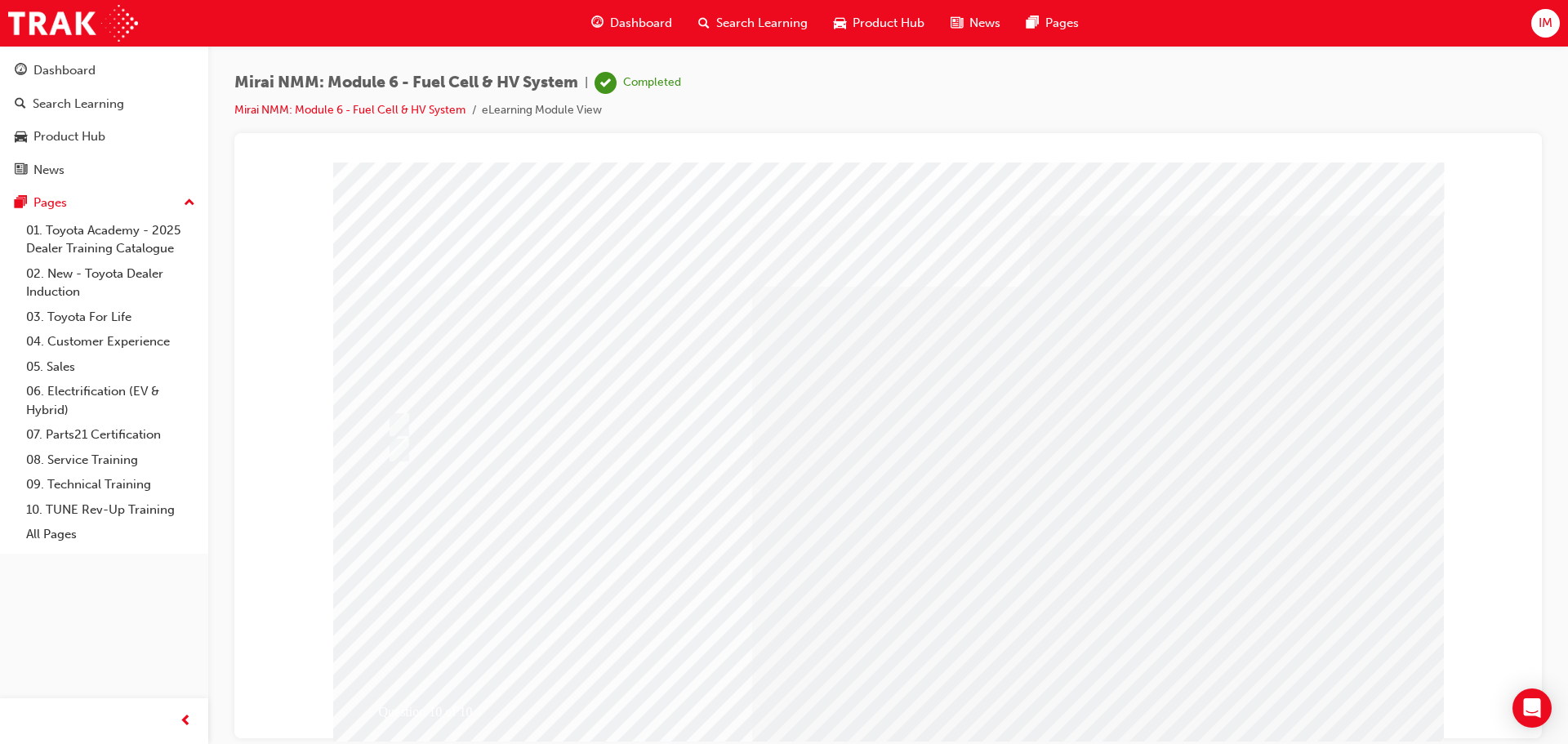
drag, startPoint x: 1291, startPoint y: 631, endPoint x: 1168, endPoint y: 269, distance: 382.3
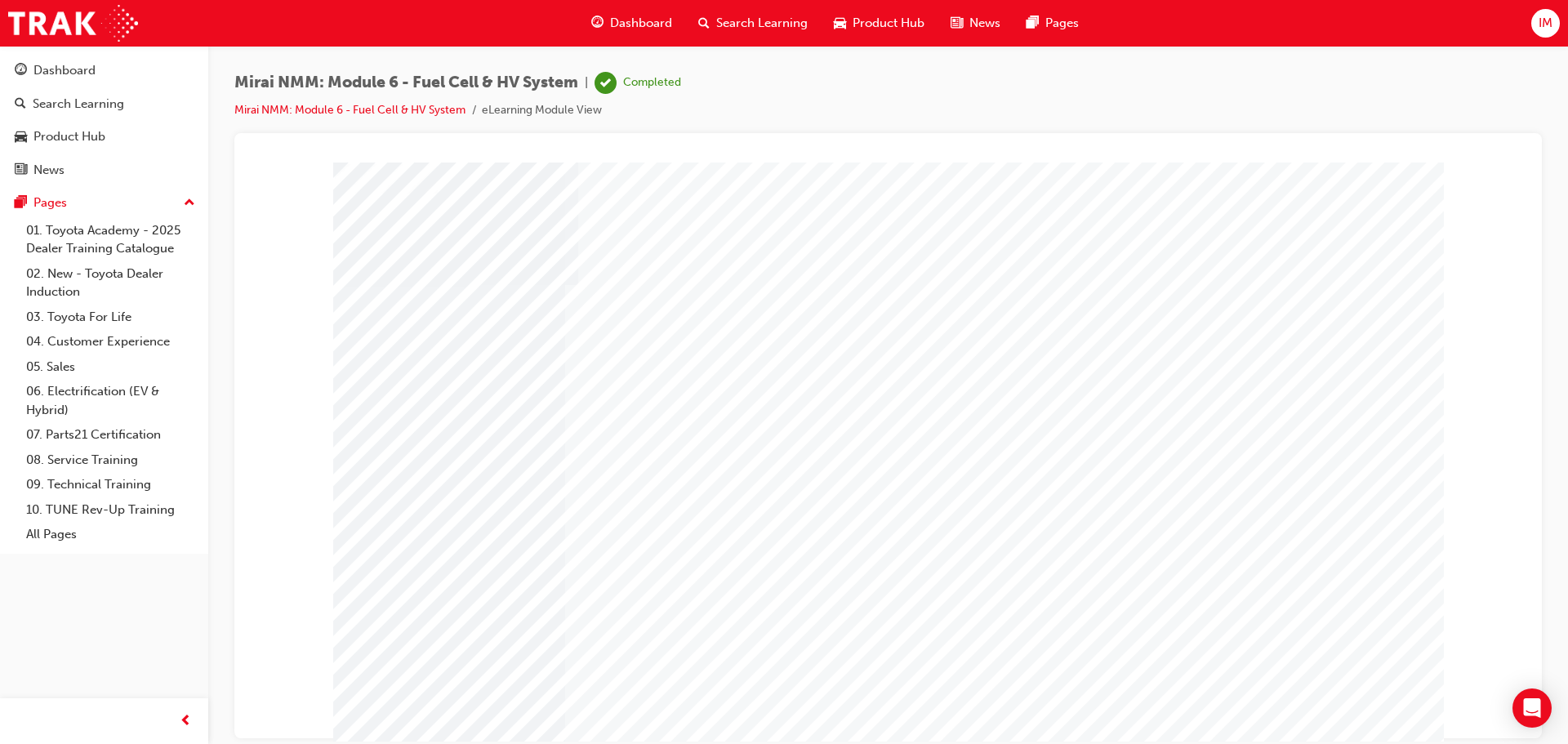
click at [841, 29] on span "car-icon" at bounding box center [839, 23] width 12 height 20
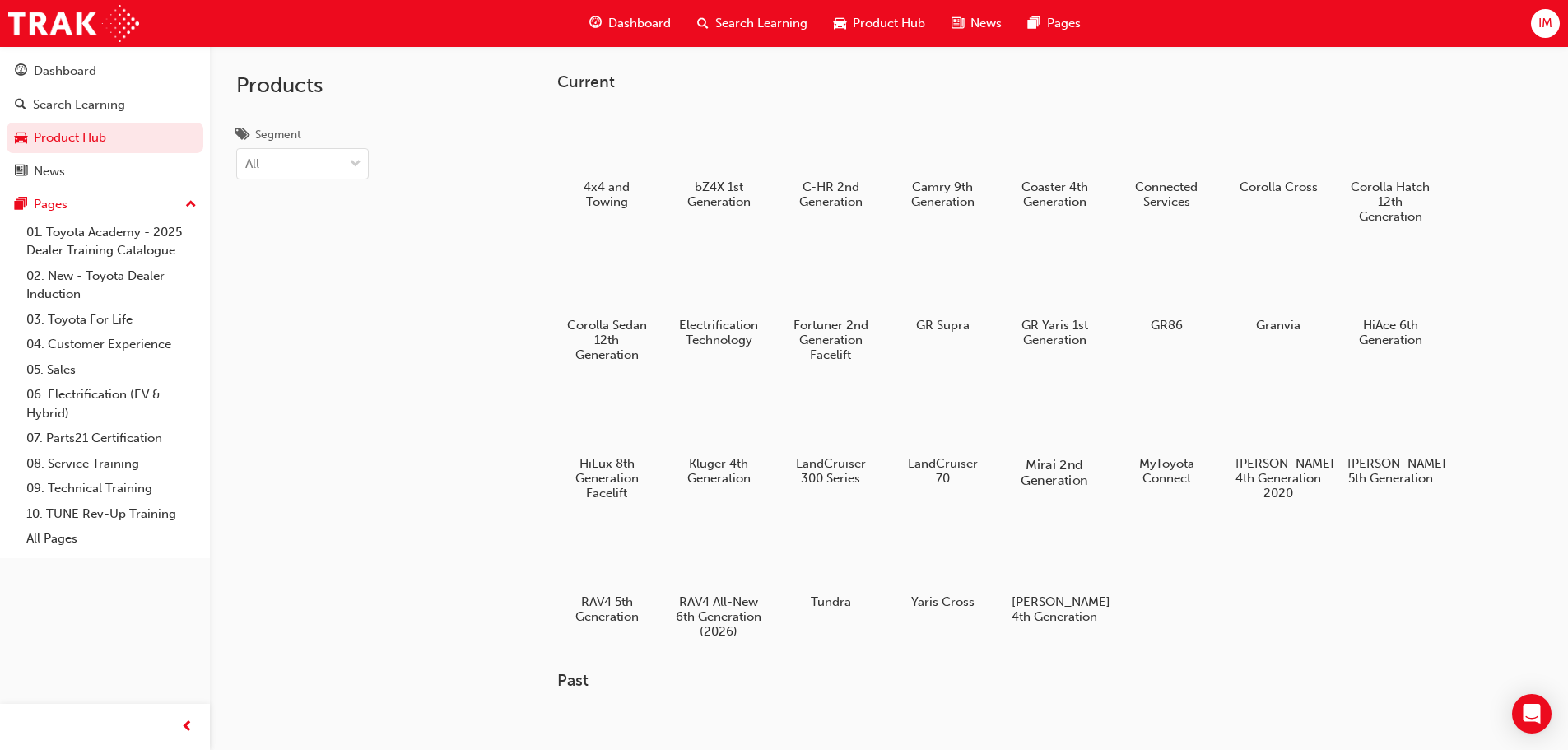
click at [1082, 478] on h5 "Mirai 2nd Generation" at bounding box center [1054, 472] width 92 height 31
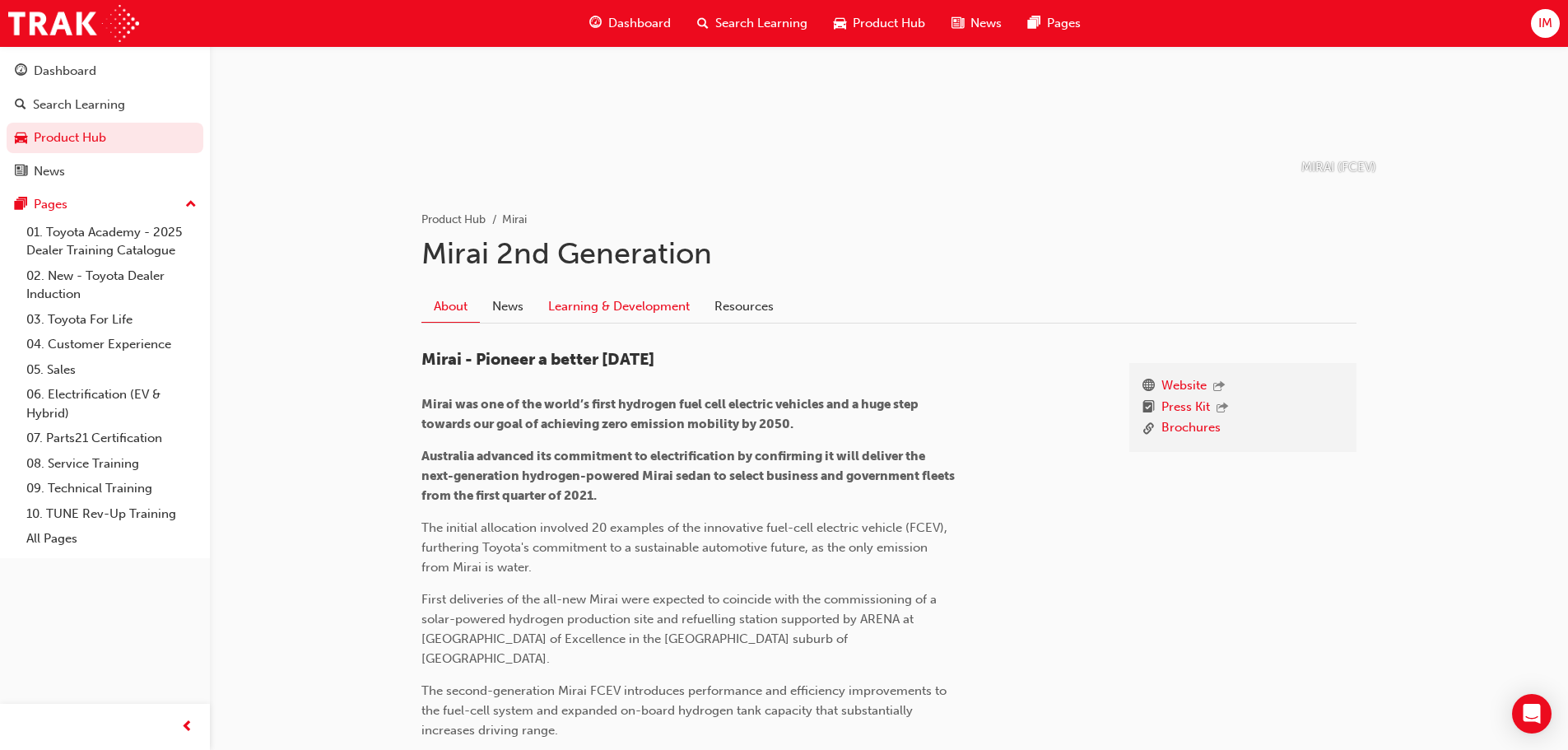
click at [642, 292] on link "Learning & Development" at bounding box center [618, 307] width 166 height 31
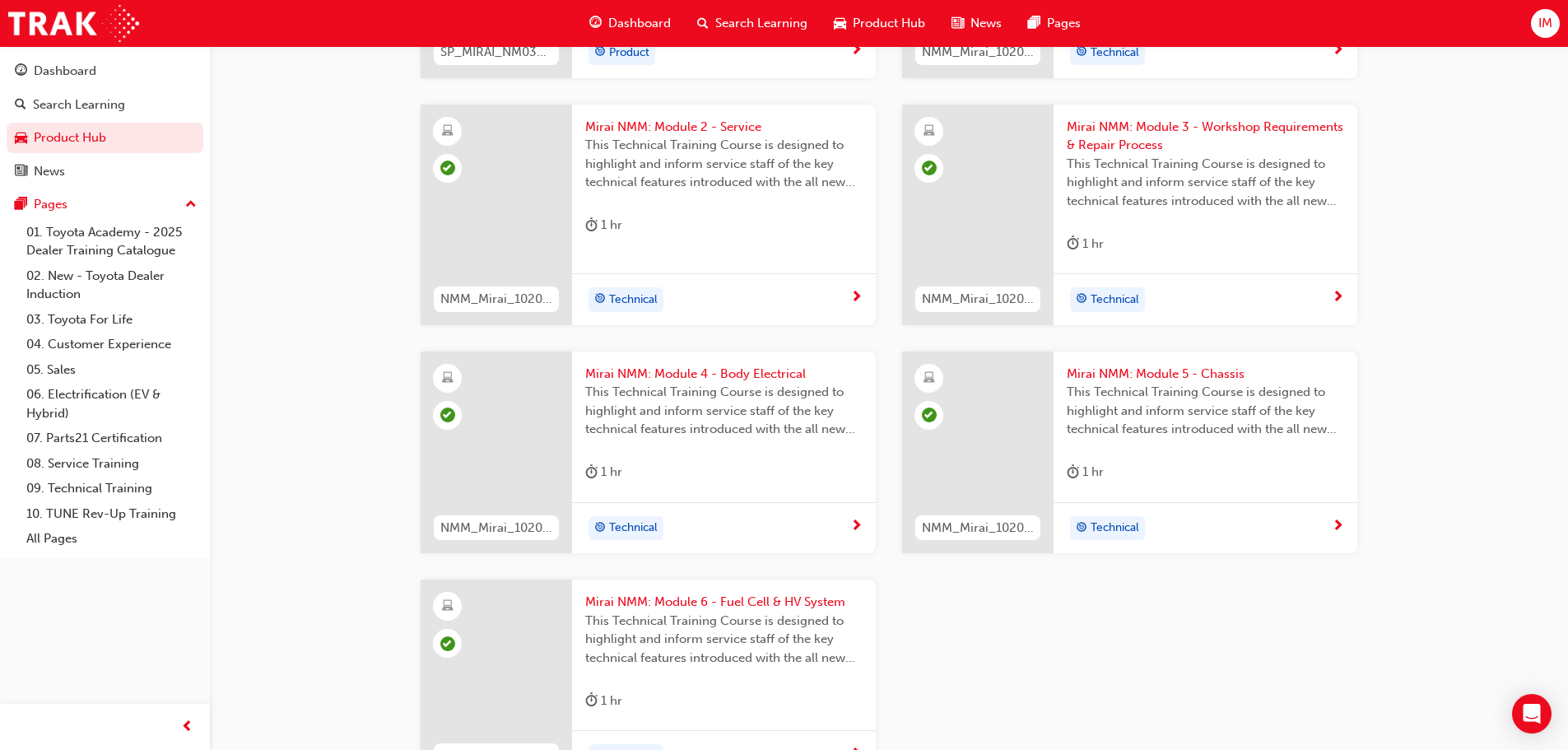
scroll to position [942, 0]
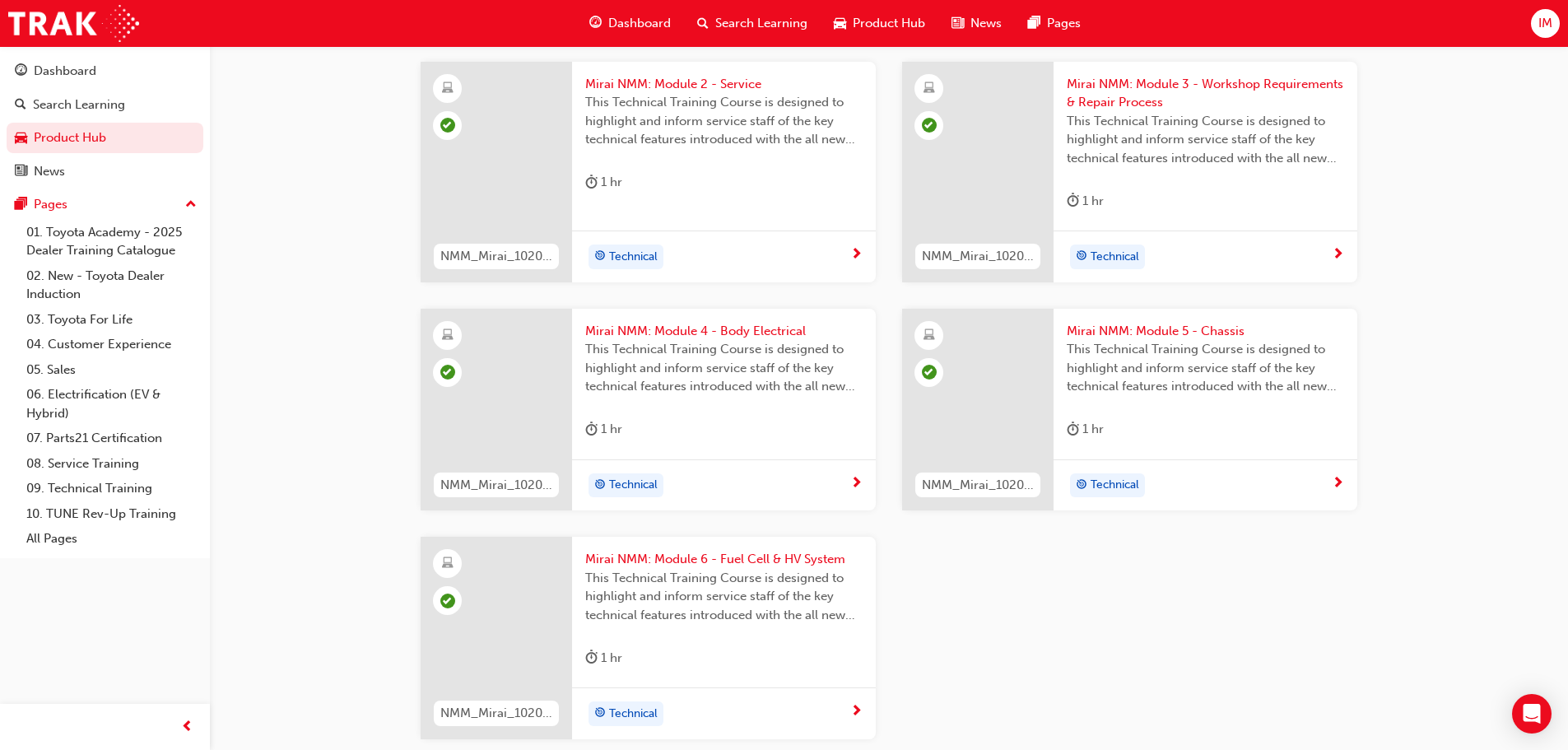
click at [775, 564] on span "Mirai NMM: Module 6 - Fuel Cell & HV System" at bounding box center [724, 559] width 277 height 19
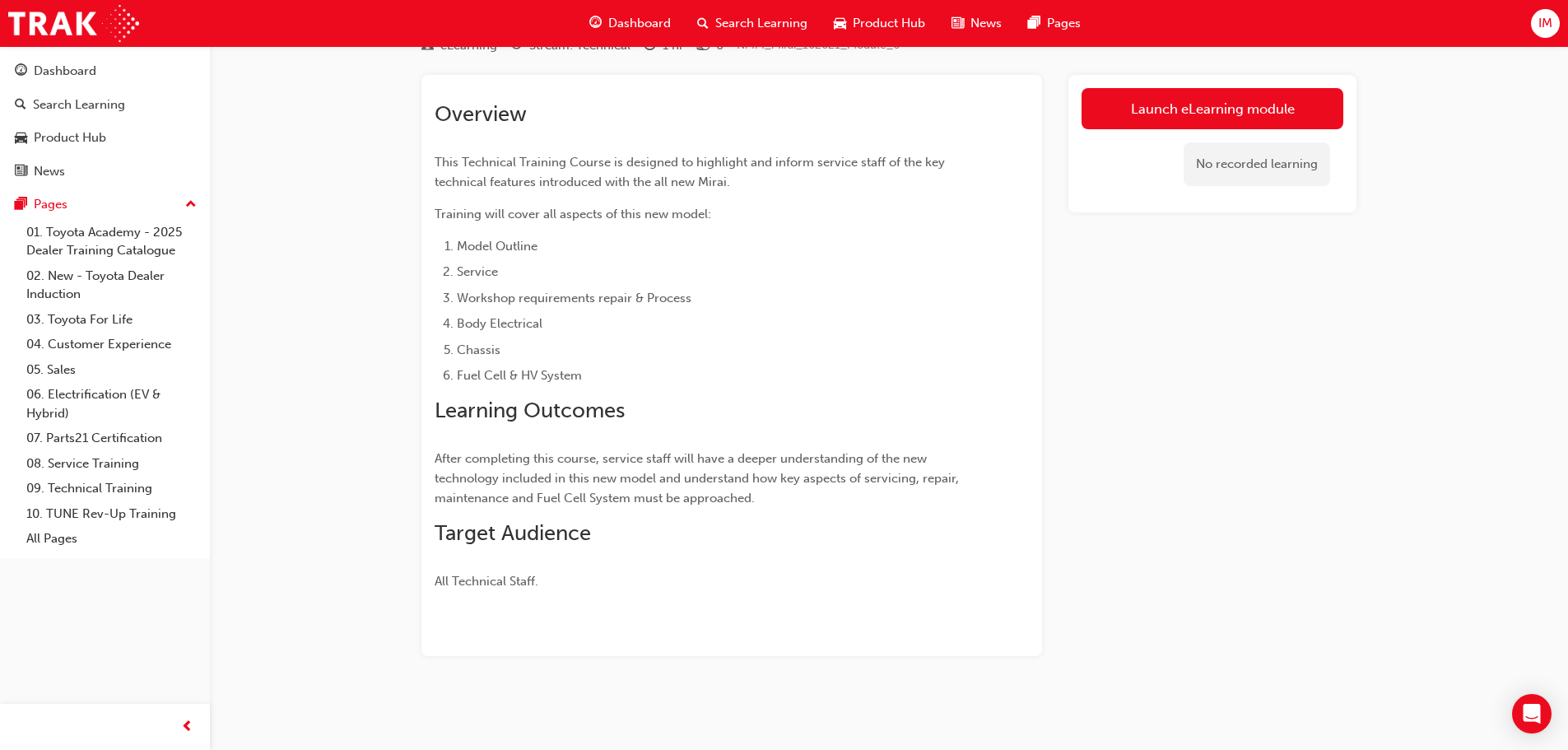
scroll to position [73, 0]
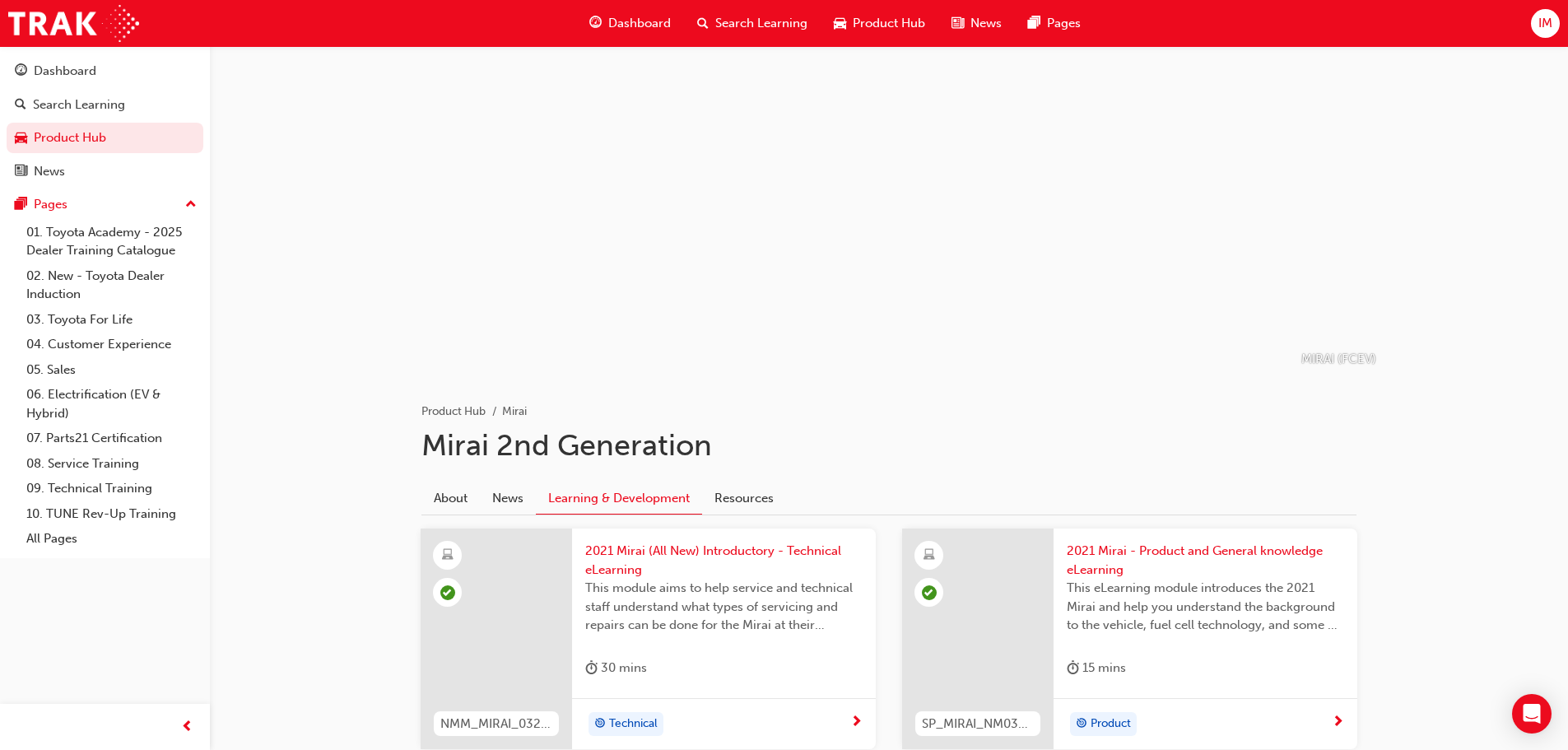
click at [865, 14] on span "Product Hub" at bounding box center [889, 23] width 73 height 19
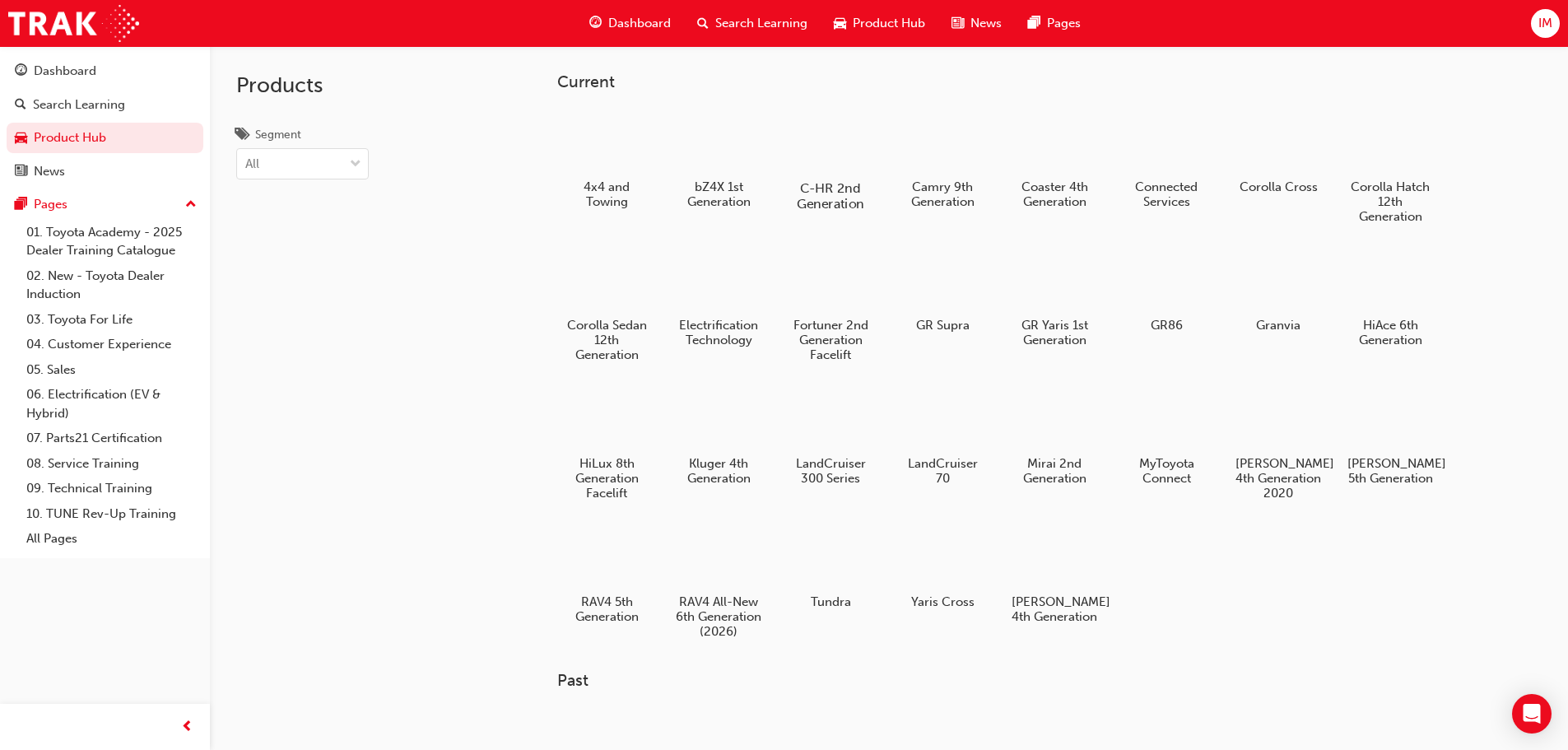
click at [819, 187] on h5 "C-HR 2nd Generation" at bounding box center [829, 196] width 92 height 31
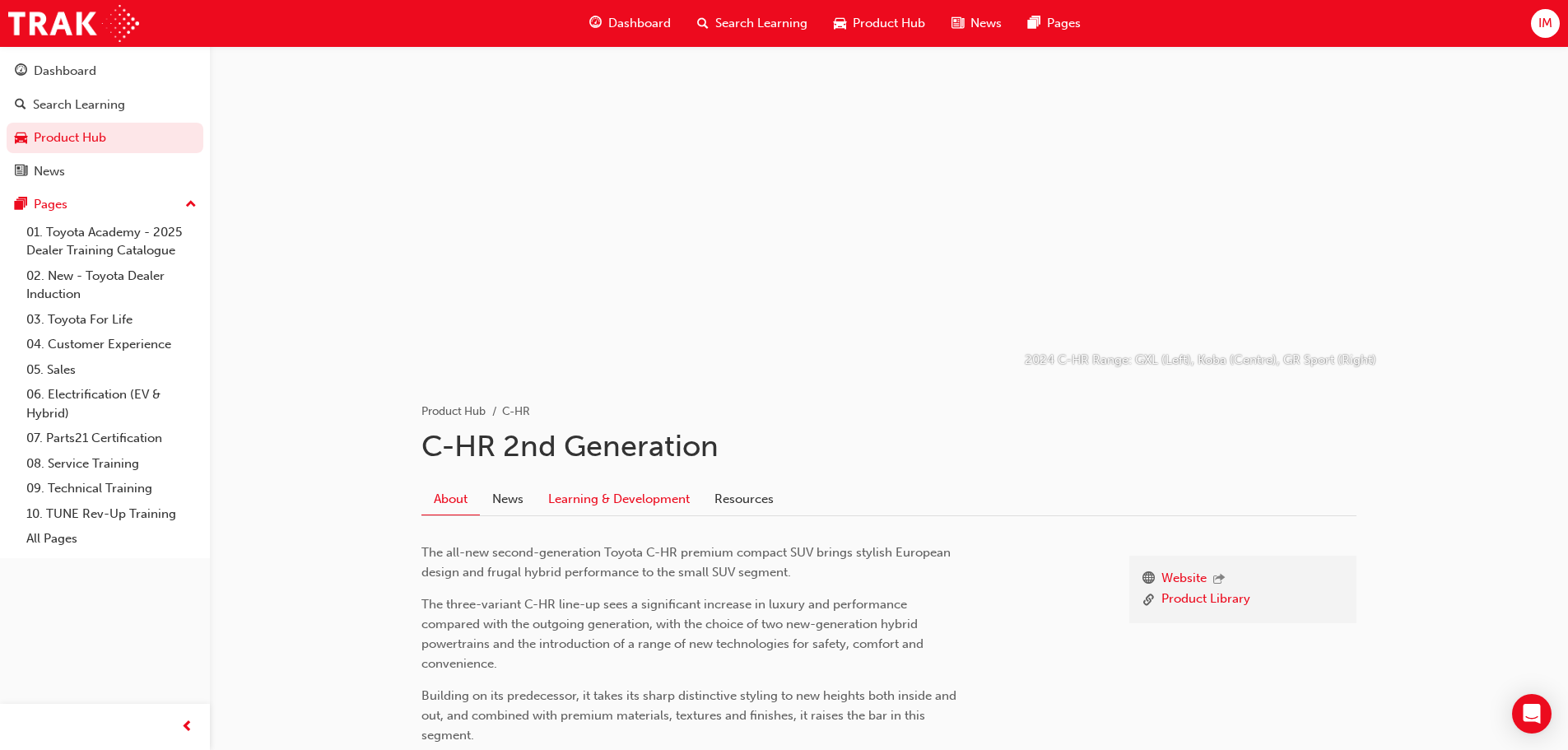
click at [570, 500] on link "Learning & Development" at bounding box center [618, 498] width 166 height 31
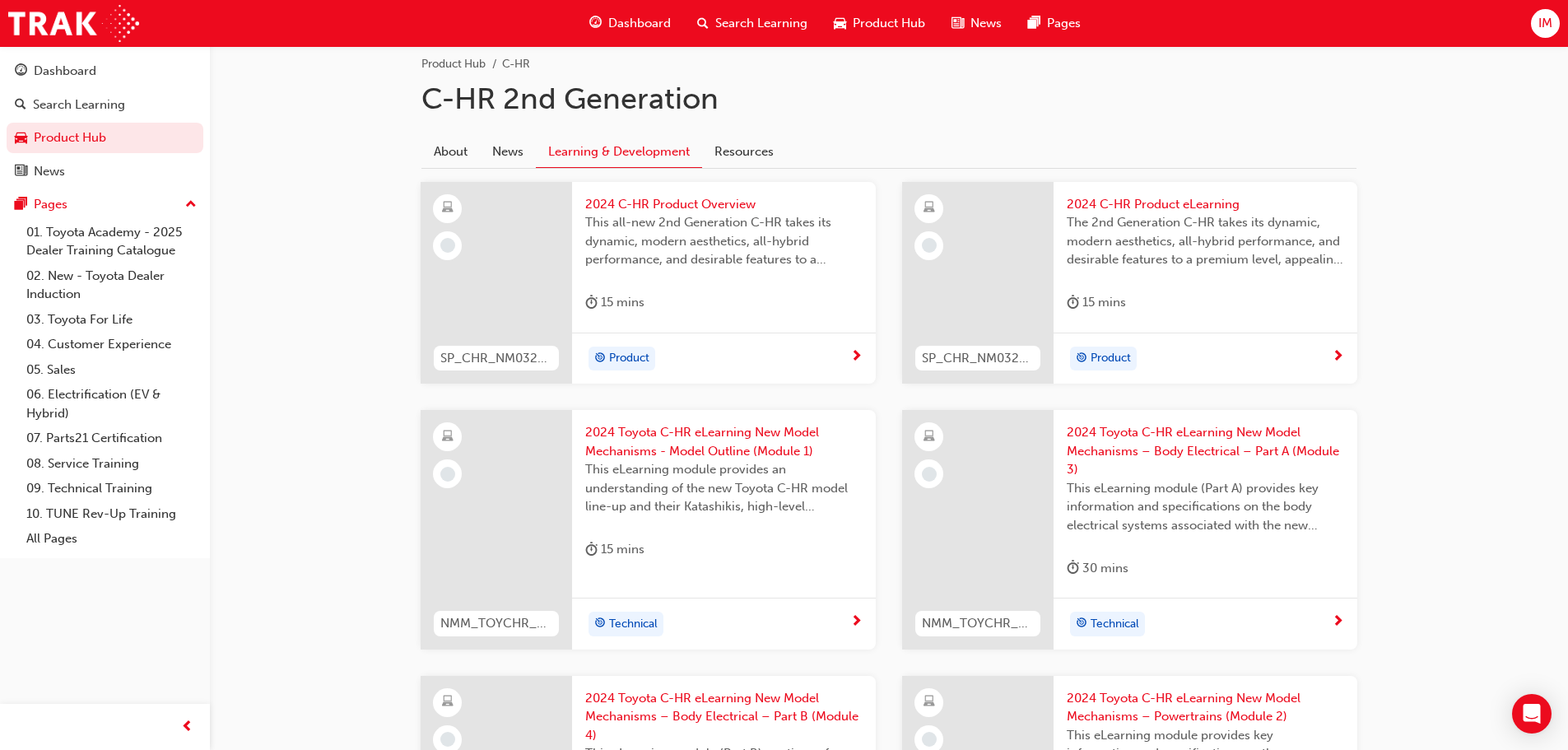
scroll to position [248, 0]
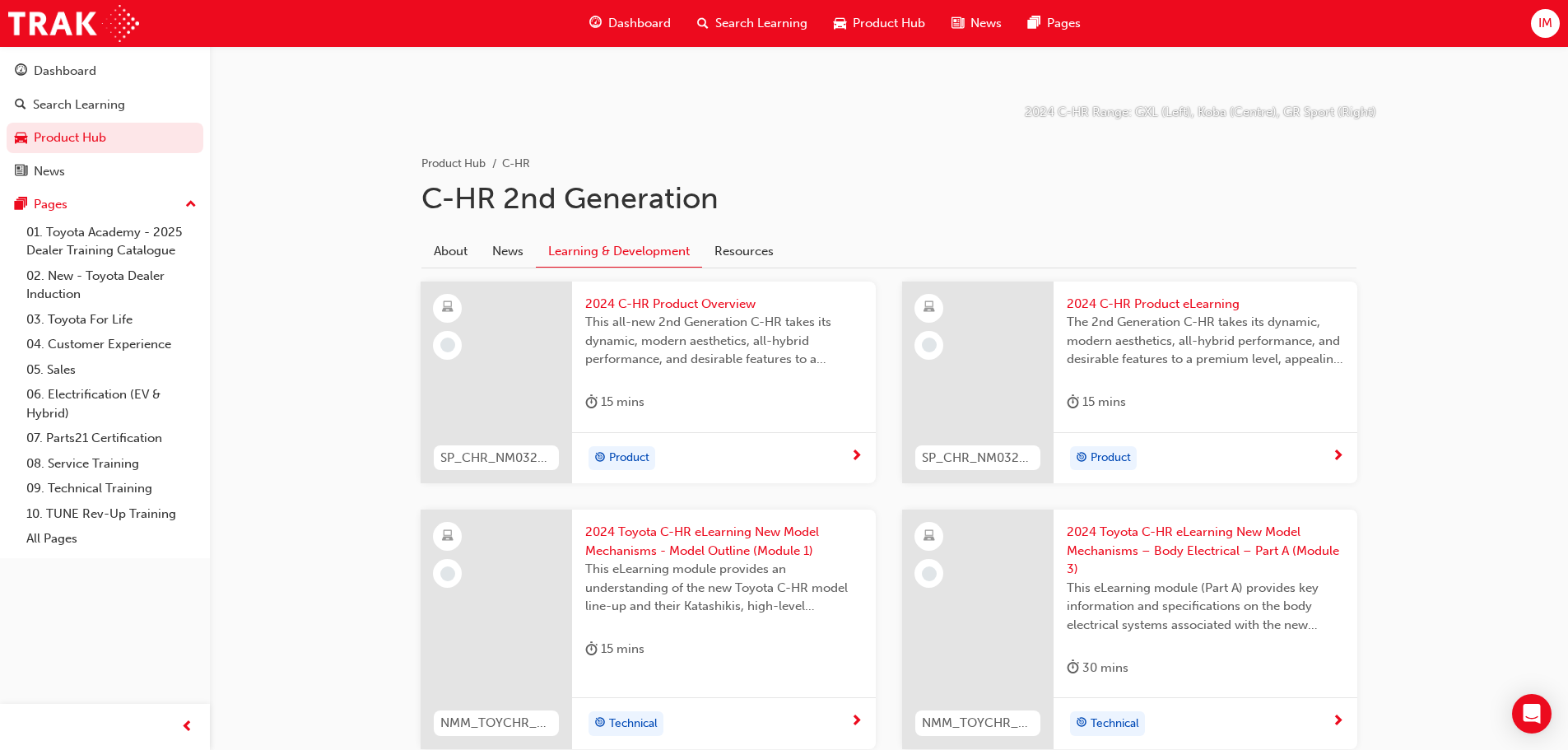
click at [672, 293] on div "2024 C-HR Product Overview This all-new 2nd Generation C-HR takes its dynamic, …" at bounding box center [724, 356] width 304 height 151
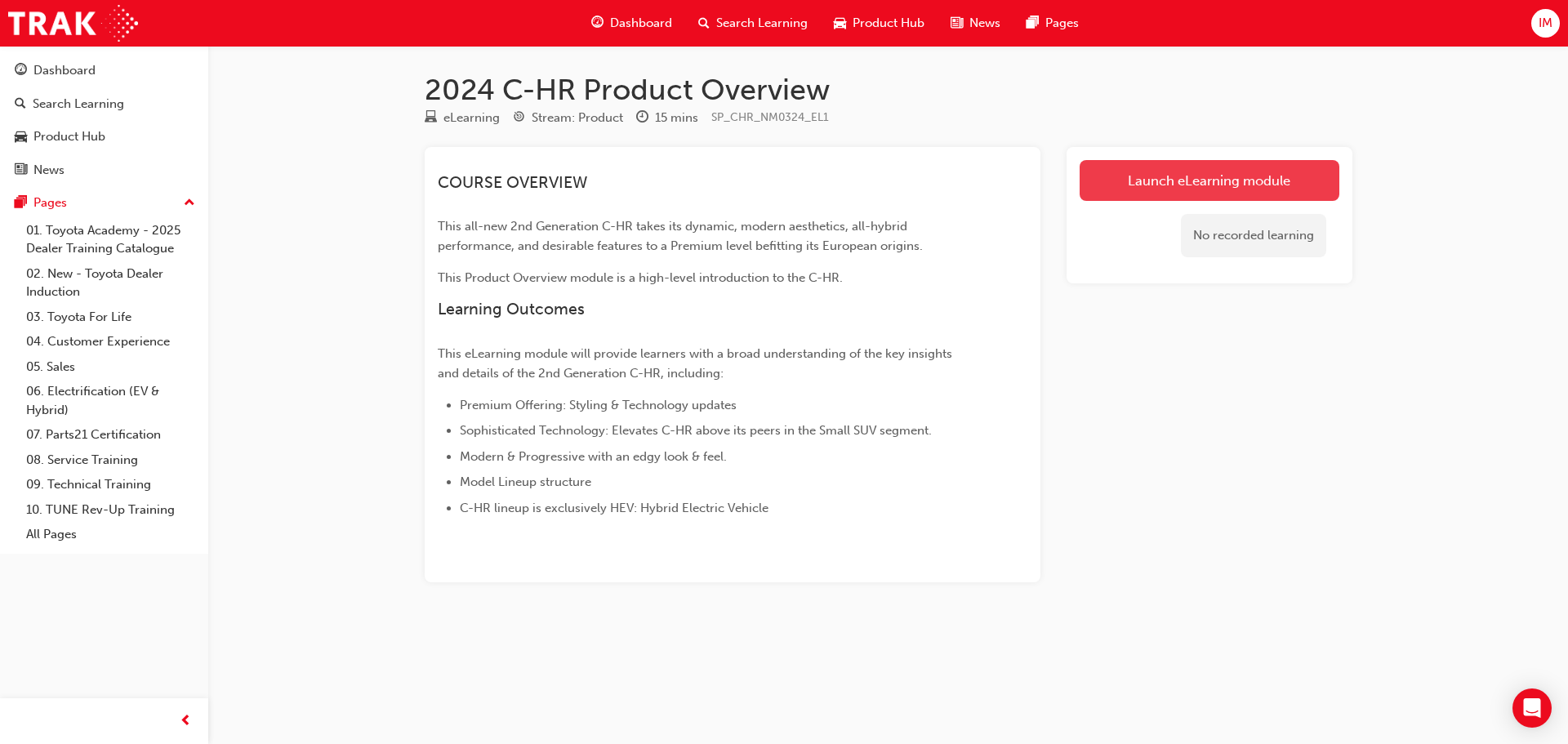
click at [1222, 196] on link "Launch eLearning module" at bounding box center [1209, 180] width 260 height 41
